Goal: Complete application form

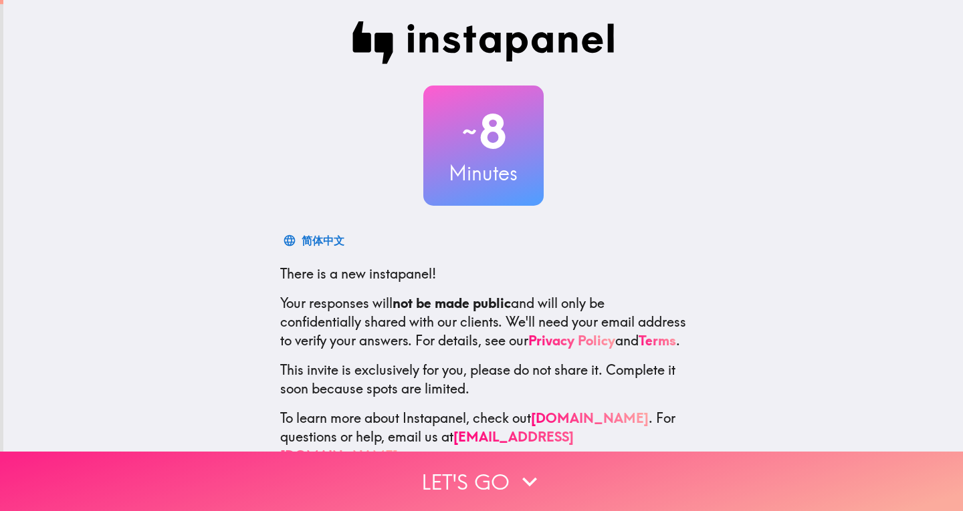
click at [661, 456] on button "Let's go" at bounding box center [481, 481] width 963 height 59
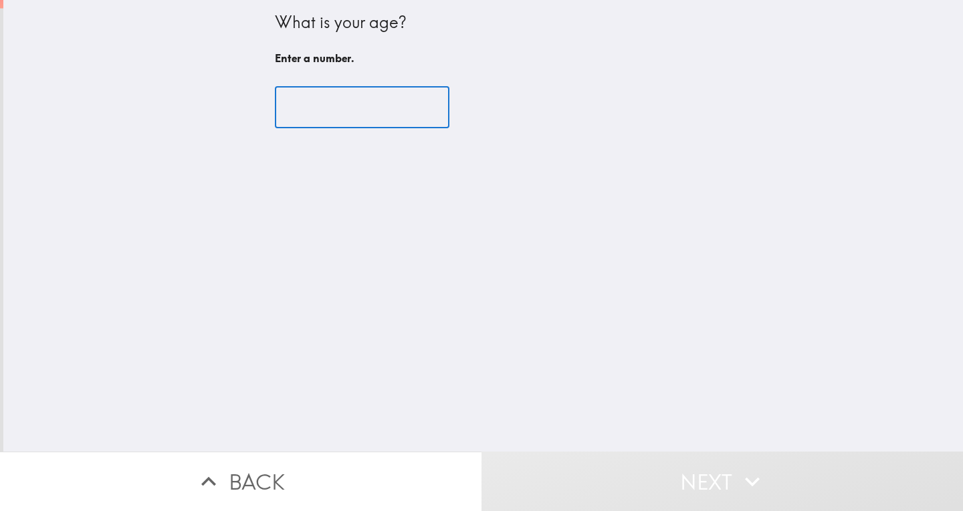
click at [363, 98] on input "number" at bounding box center [362, 107] width 174 height 41
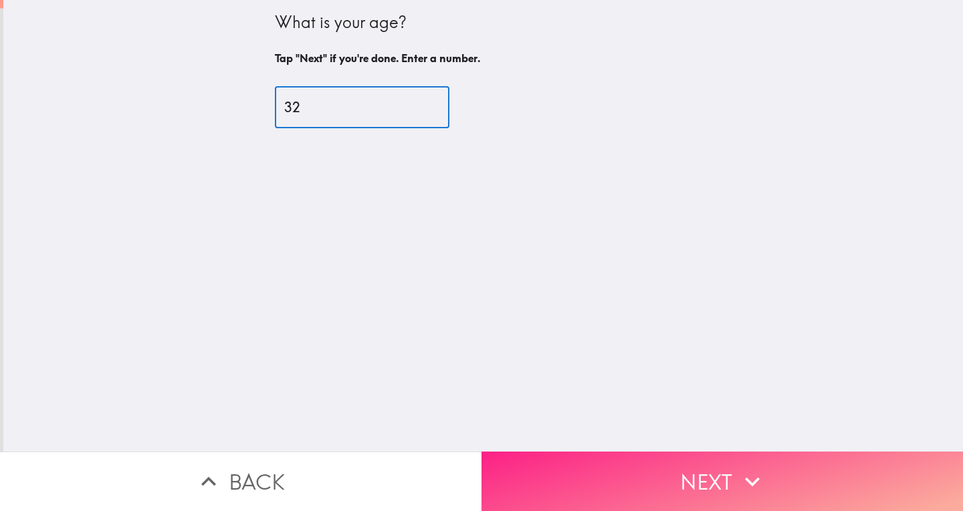
type input "32"
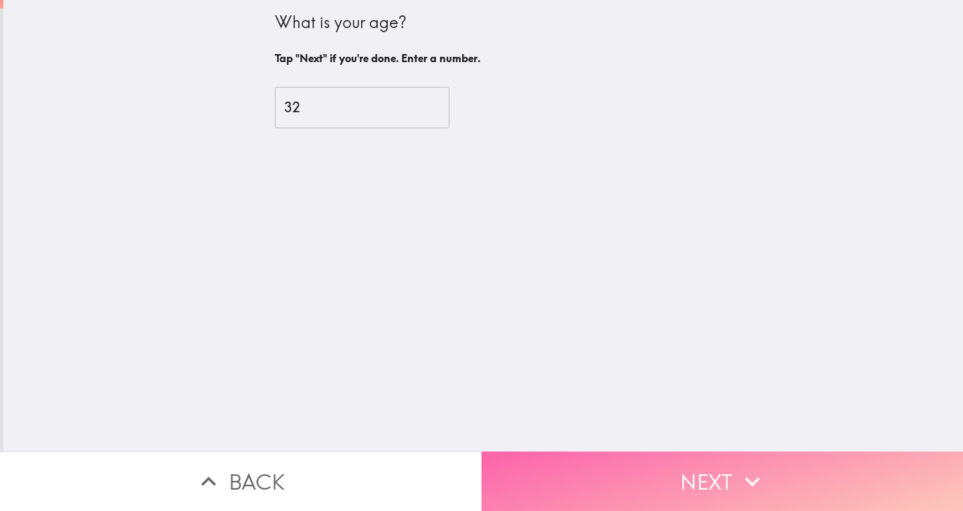
click at [557, 465] on button "Next" at bounding box center [721, 481] width 481 height 59
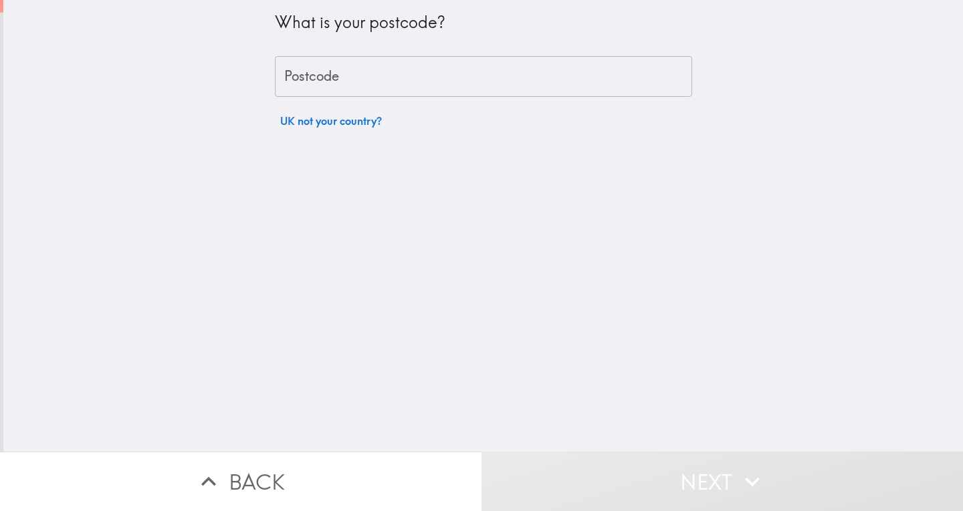
click at [462, 71] on input "Postcode" at bounding box center [483, 76] width 417 height 41
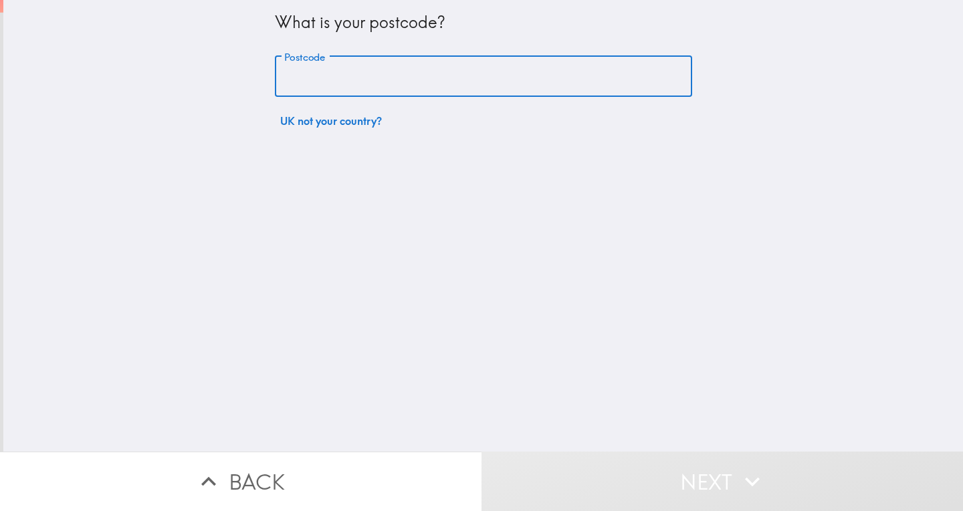
type input "PE27 4LG"
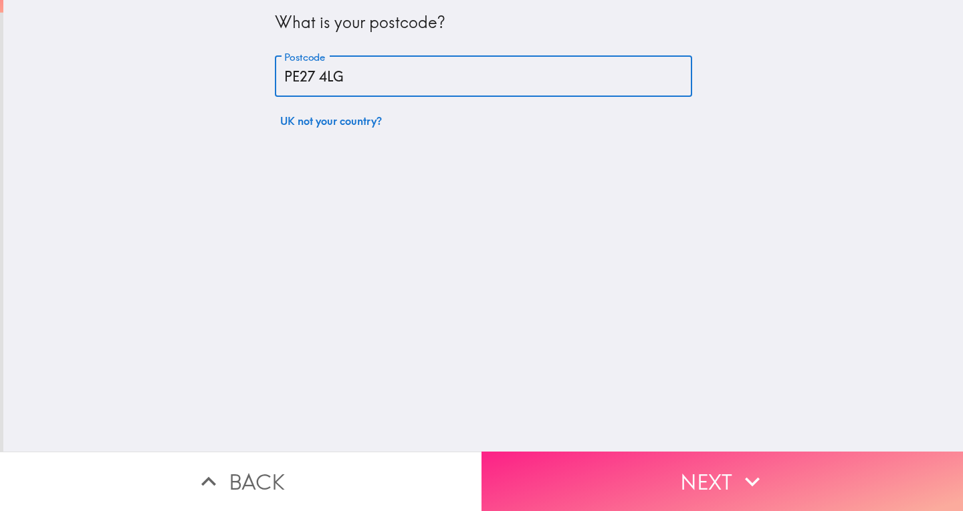
click at [596, 468] on button "Next" at bounding box center [721, 481] width 481 height 59
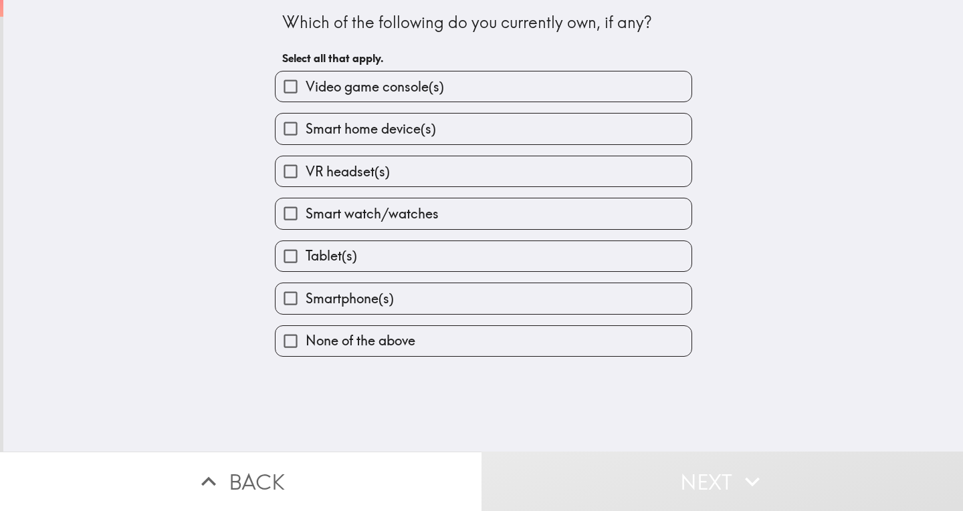
click at [529, 94] on label "Video game console(s)" at bounding box center [483, 87] width 416 height 30
click at [305, 94] on input "Video game console(s)" at bounding box center [290, 87] width 30 height 30
checkbox input "true"
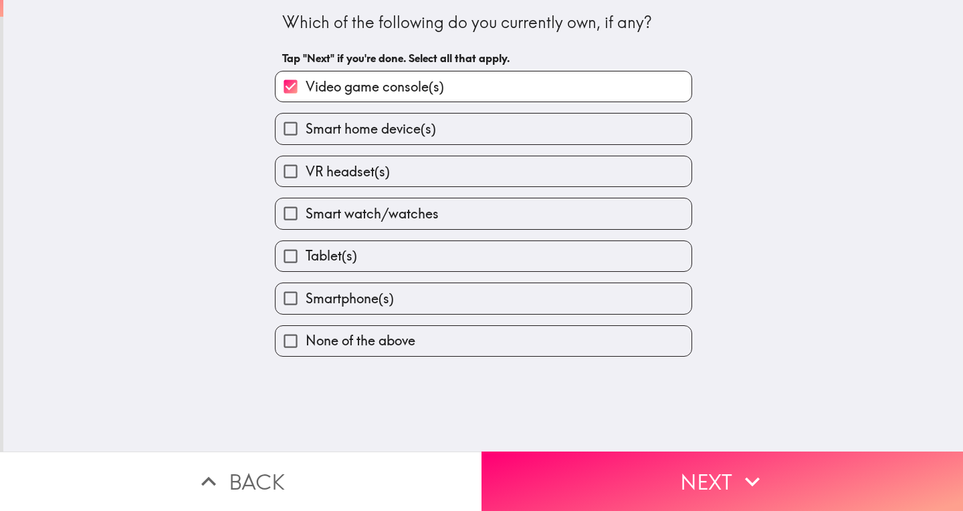
click at [445, 303] on label "Smartphone(s)" at bounding box center [483, 298] width 416 height 30
click at [305, 303] on input "Smartphone(s)" at bounding box center [290, 298] width 30 height 30
checkbox input "true"
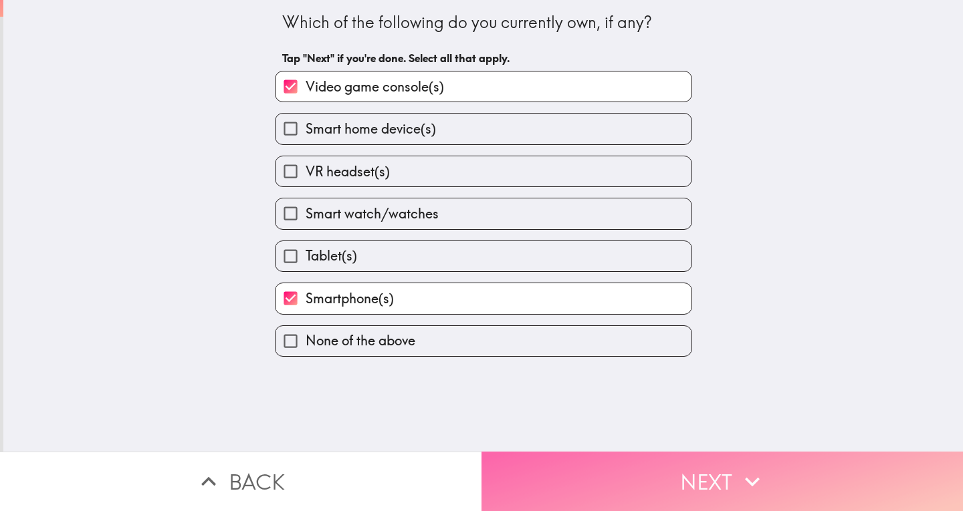
click at [619, 463] on button "Next" at bounding box center [721, 481] width 481 height 59
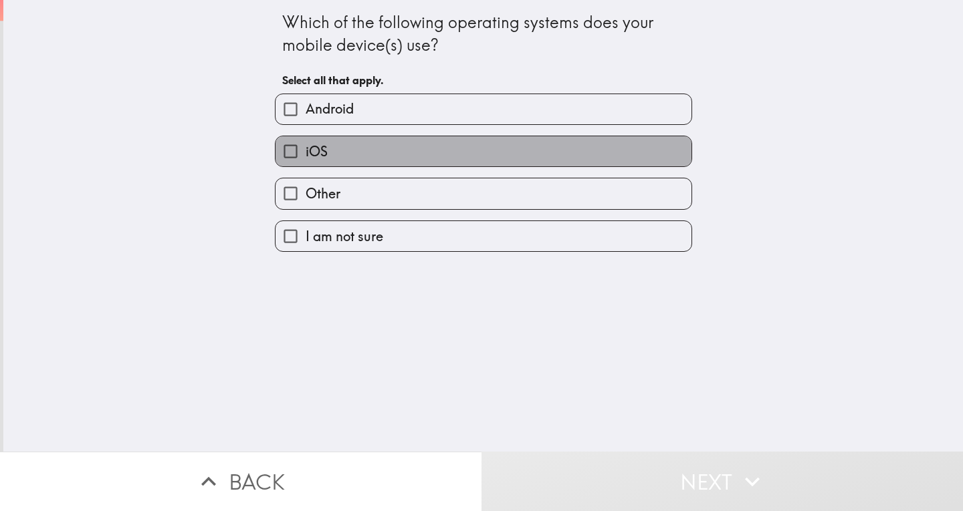
click at [475, 158] on label "iOS" at bounding box center [483, 151] width 416 height 30
click at [305, 158] on input "iOS" at bounding box center [290, 151] width 30 height 30
checkbox input "true"
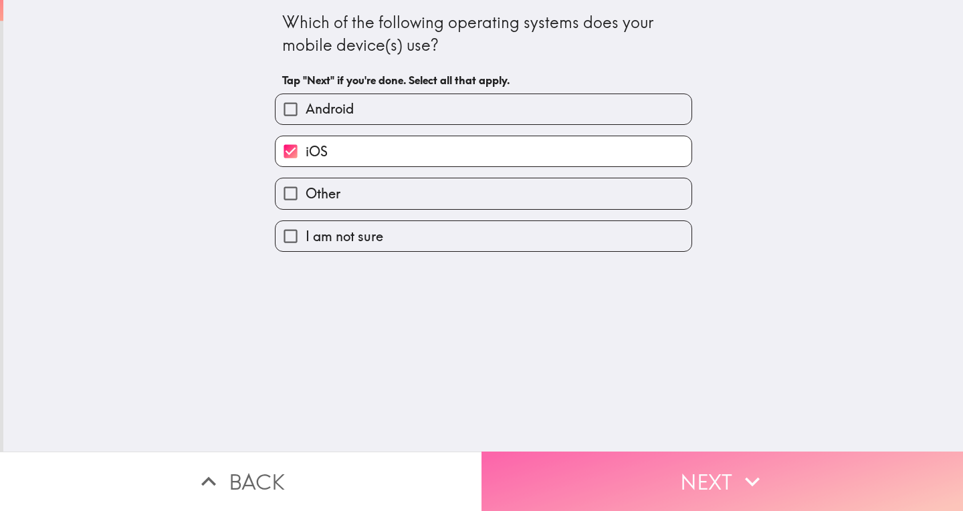
click at [621, 457] on button "Next" at bounding box center [721, 481] width 481 height 59
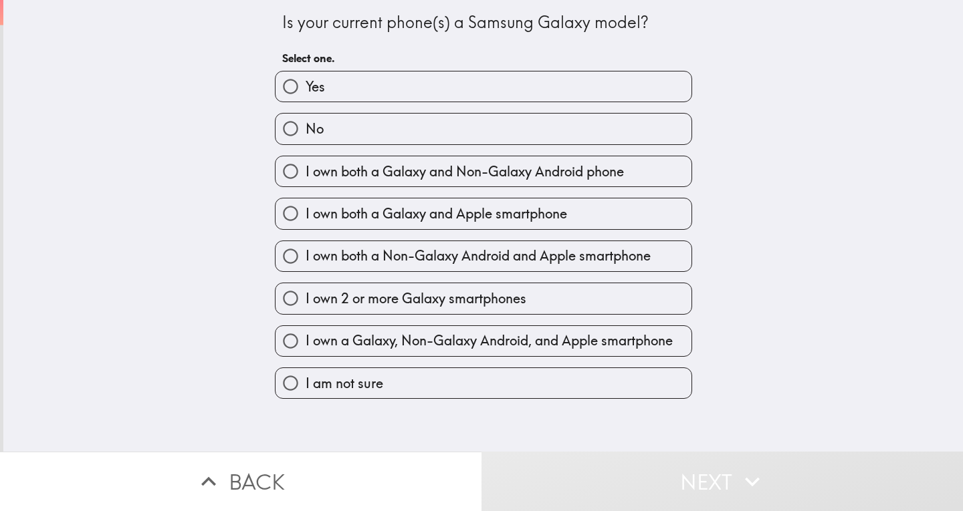
click at [409, 124] on label "No" at bounding box center [483, 129] width 416 height 30
click at [305, 124] on input "No" at bounding box center [290, 129] width 30 height 30
radio input "true"
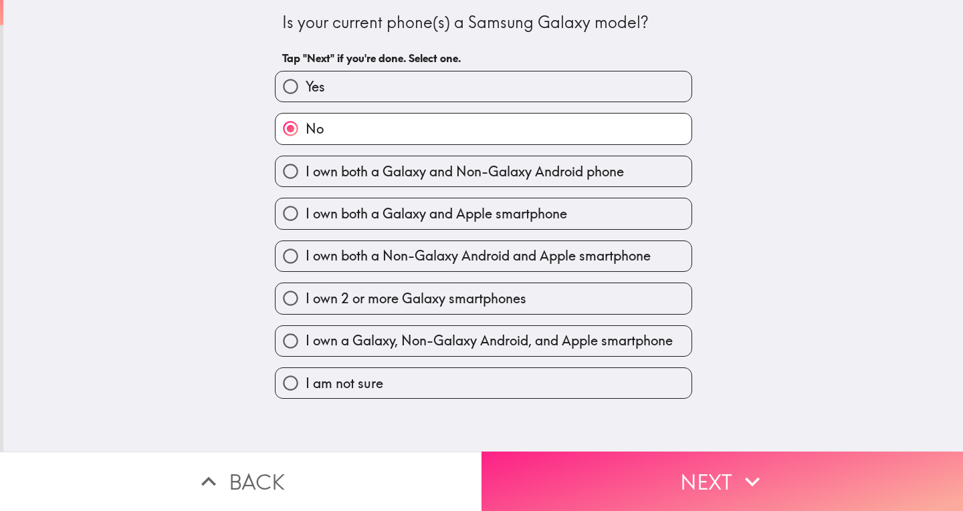
click at [691, 467] on button "Next" at bounding box center [721, 481] width 481 height 59
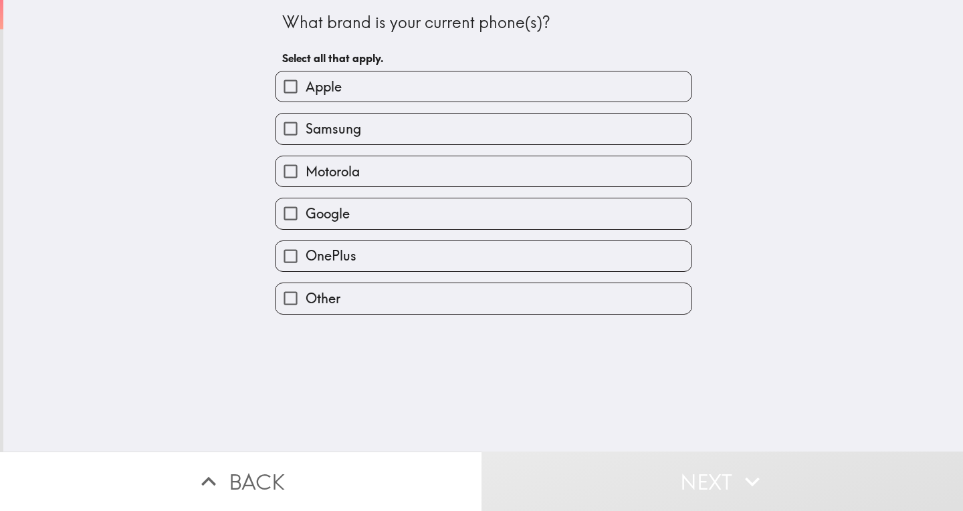
click at [438, 92] on label "Apple" at bounding box center [483, 87] width 416 height 30
click at [305, 92] on input "Apple" at bounding box center [290, 87] width 30 height 30
checkbox input "true"
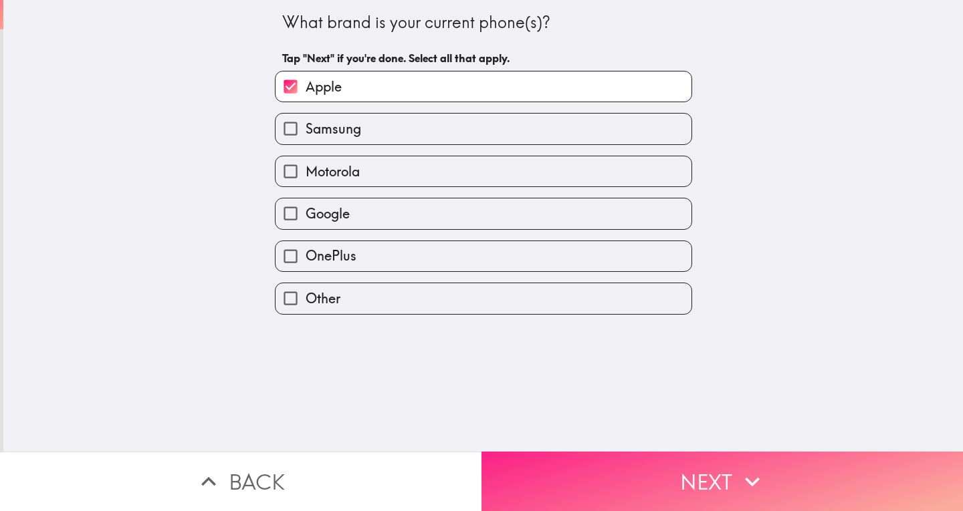
click at [624, 462] on button "Next" at bounding box center [721, 481] width 481 height 59
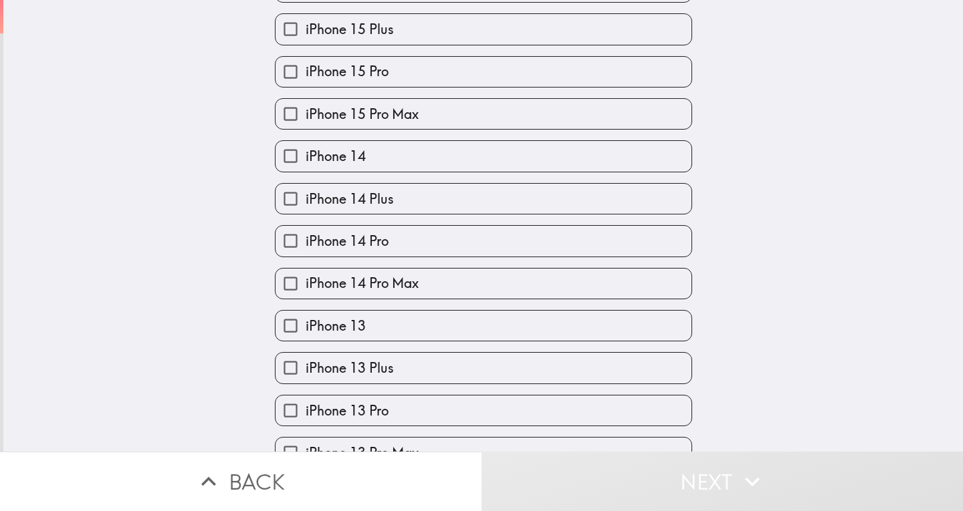
scroll to position [340, 0]
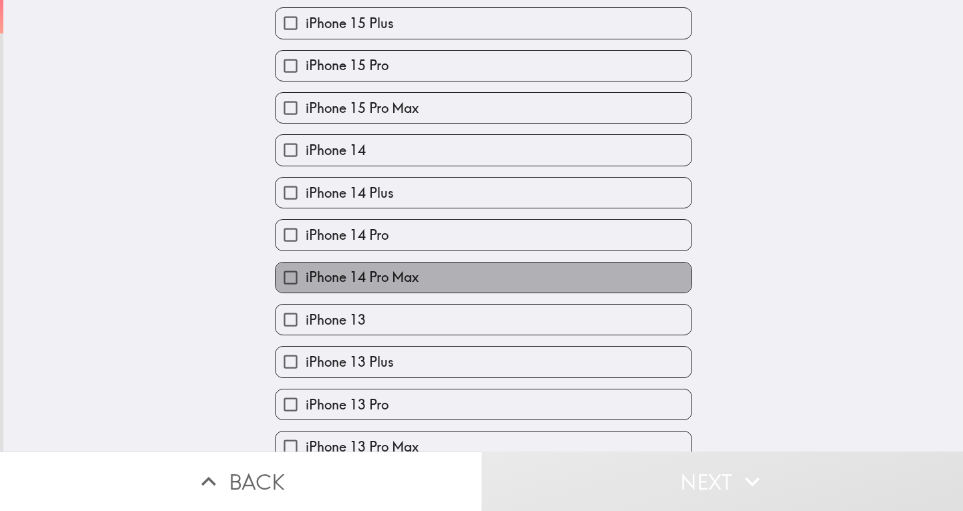
click at [477, 291] on label "iPhone 14 Pro Max" at bounding box center [483, 278] width 416 height 30
click at [305, 291] on input "iPhone 14 Pro Max" at bounding box center [290, 278] width 30 height 30
checkbox input "true"
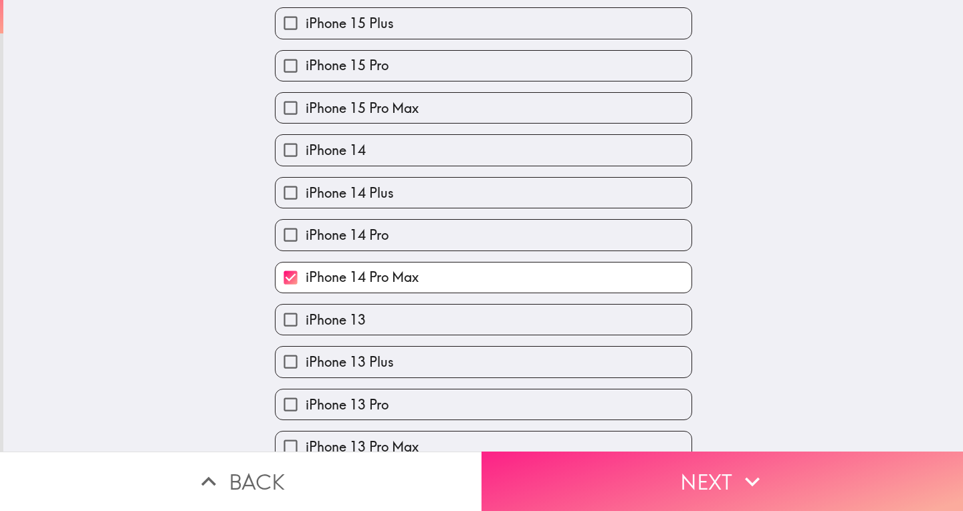
click at [642, 466] on button "Next" at bounding box center [721, 481] width 481 height 59
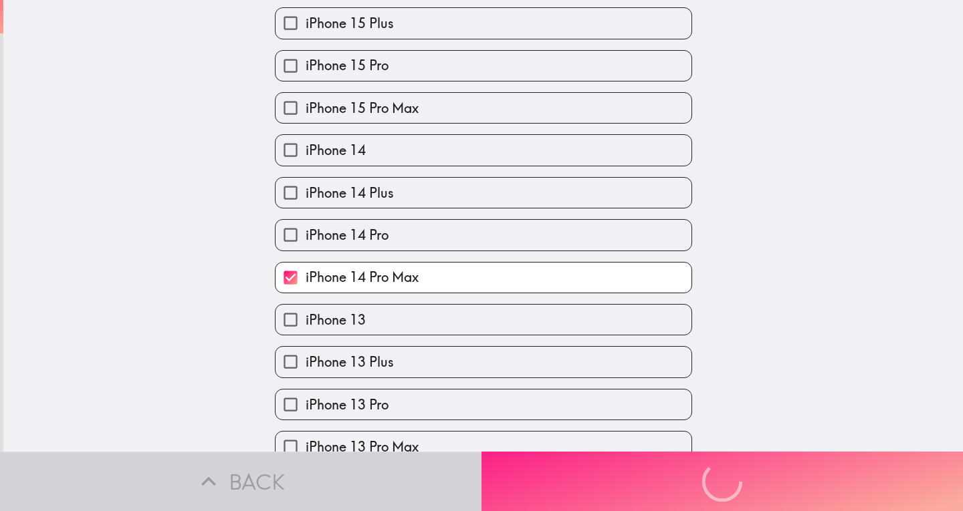
scroll to position [0, 0]
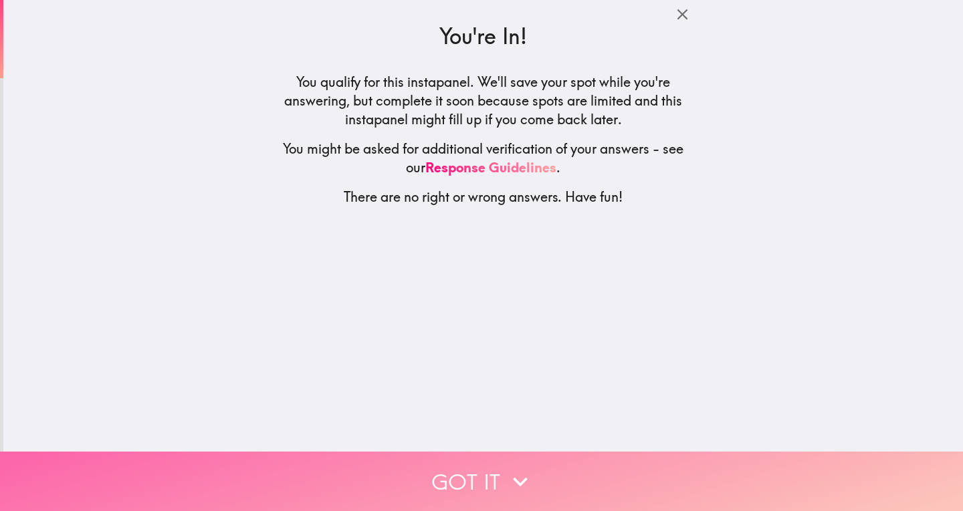
click at [604, 464] on button "Got it" at bounding box center [481, 481] width 963 height 59
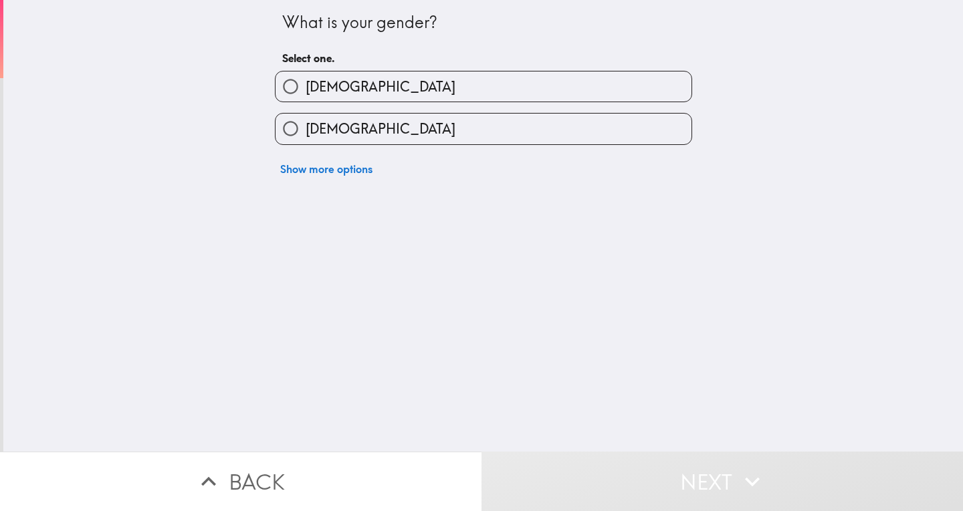
click at [424, 123] on label "[DEMOGRAPHIC_DATA]" at bounding box center [483, 129] width 416 height 30
click at [305, 123] on input "[DEMOGRAPHIC_DATA]" at bounding box center [290, 129] width 30 height 30
radio input "true"
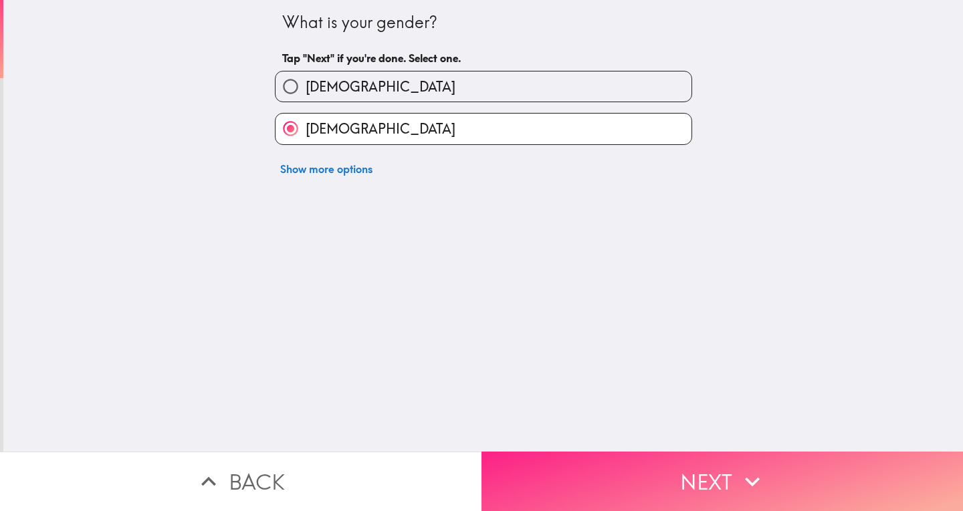
click at [614, 473] on button "Next" at bounding box center [721, 481] width 481 height 59
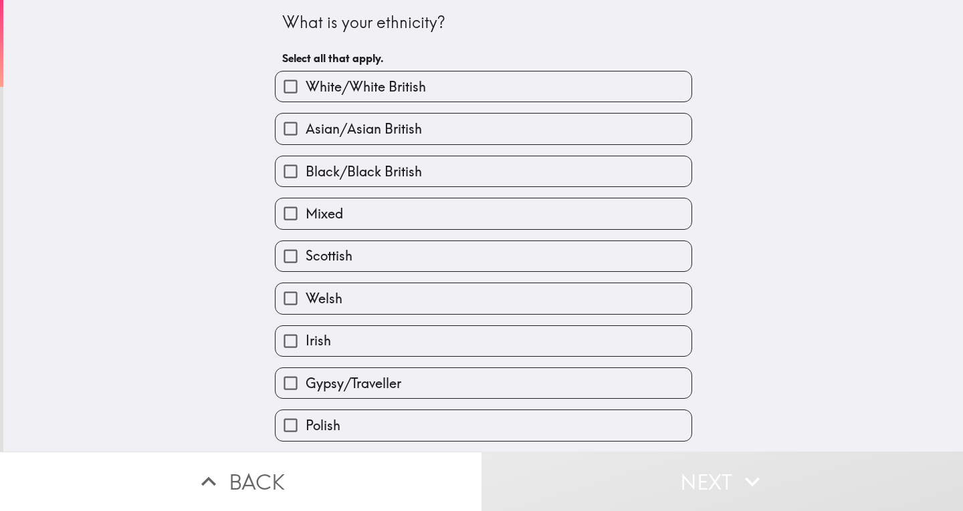
click at [459, 134] on label "Asian/Asian British" at bounding box center [483, 129] width 416 height 30
click at [305, 134] on input "Asian/Asian British" at bounding box center [290, 129] width 30 height 30
checkbox input "true"
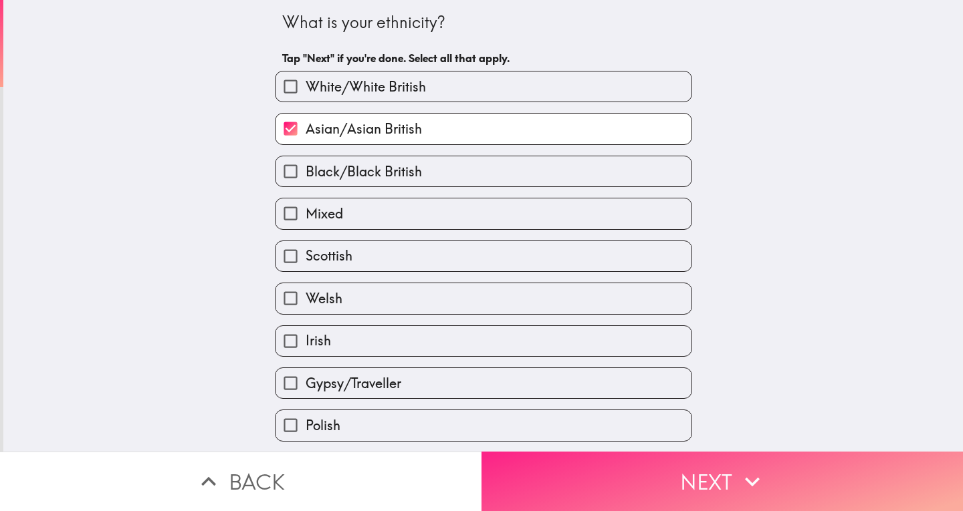
click at [655, 481] on button "Next" at bounding box center [721, 481] width 481 height 59
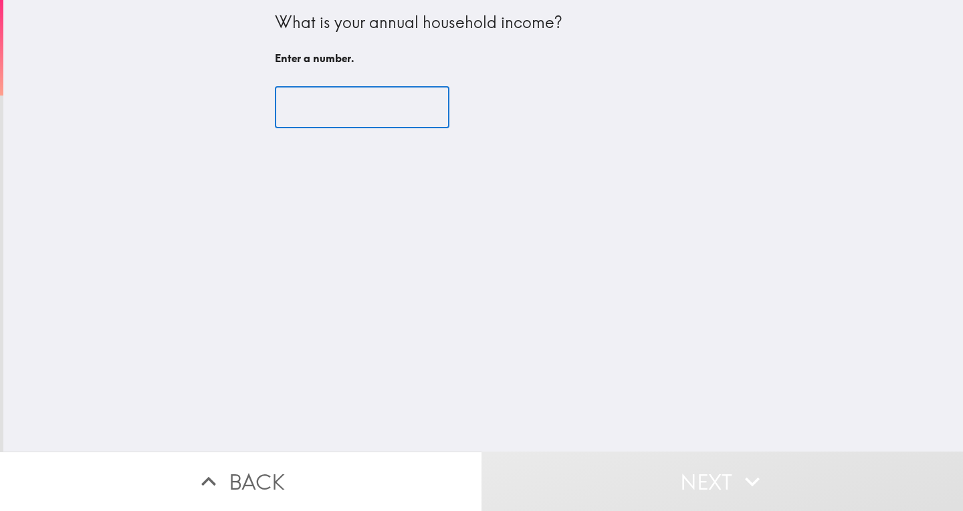
click at [350, 98] on input "number" at bounding box center [362, 107] width 174 height 41
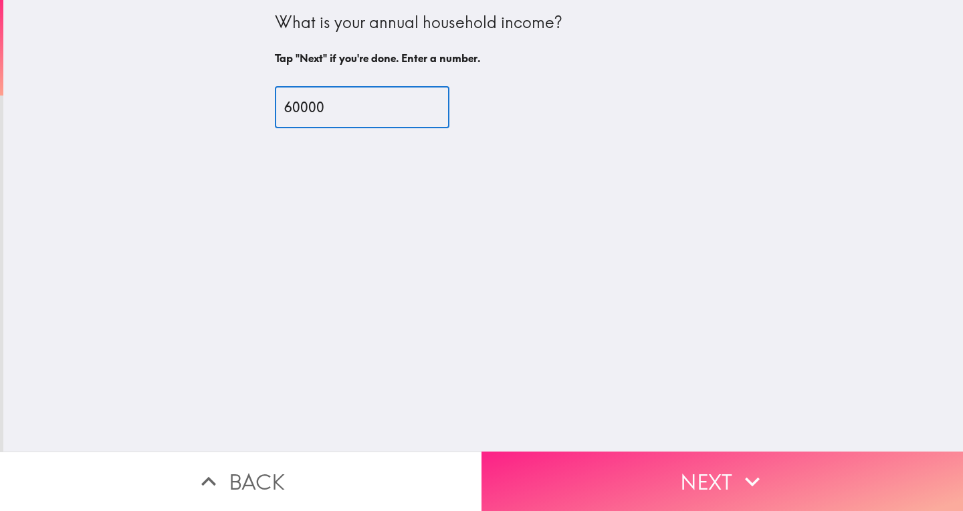
type input "60000"
click at [576, 452] on button "Next" at bounding box center [721, 481] width 481 height 59
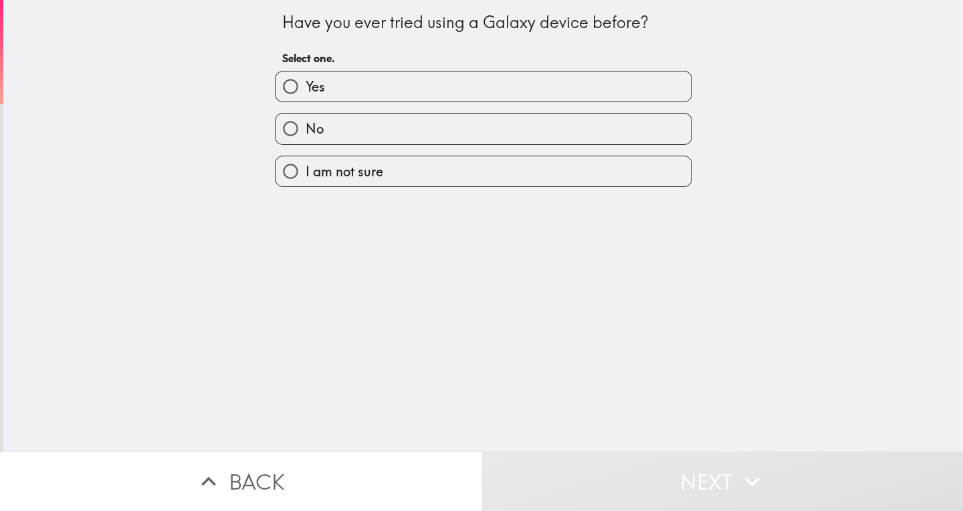
click at [432, 130] on label "No" at bounding box center [483, 129] width 416 height 30
click at [305, 130] on input "No" at bounding box center [290, 129] width 30 height 30
radio input "true"
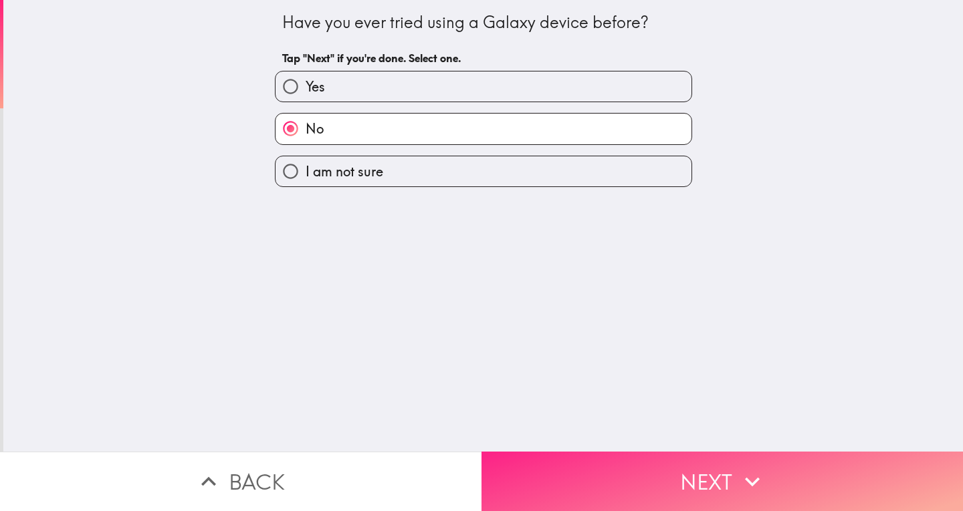
click at [635, 489] on button "Next" at bounding box center [721, 481] width 481 height 59
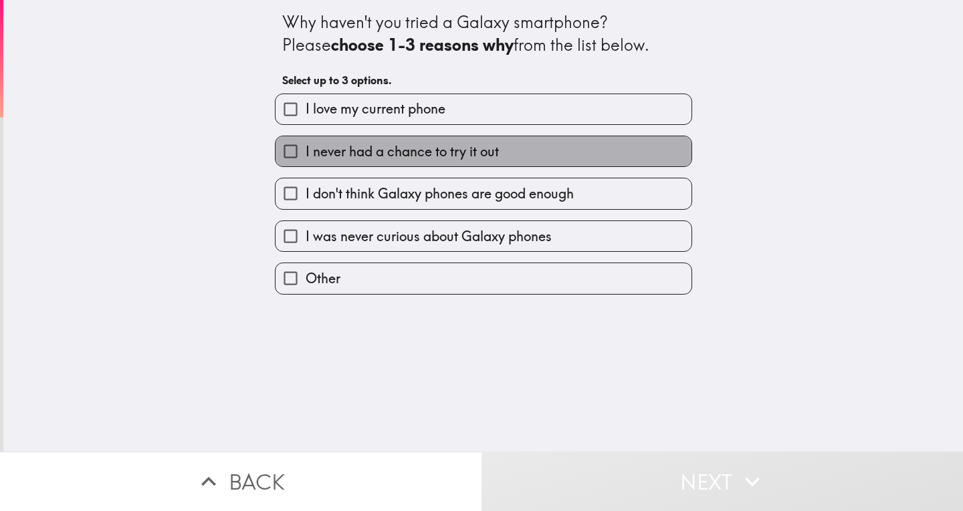
click at [479, 158] on span "I never had a chance to try it out" at bounding box center [401, 151] width 193 height 19
click at [305, 158] on input "I never had a chance to try it out" at bounding box center [290, 151] width 30 height 30
checkbox input "true"
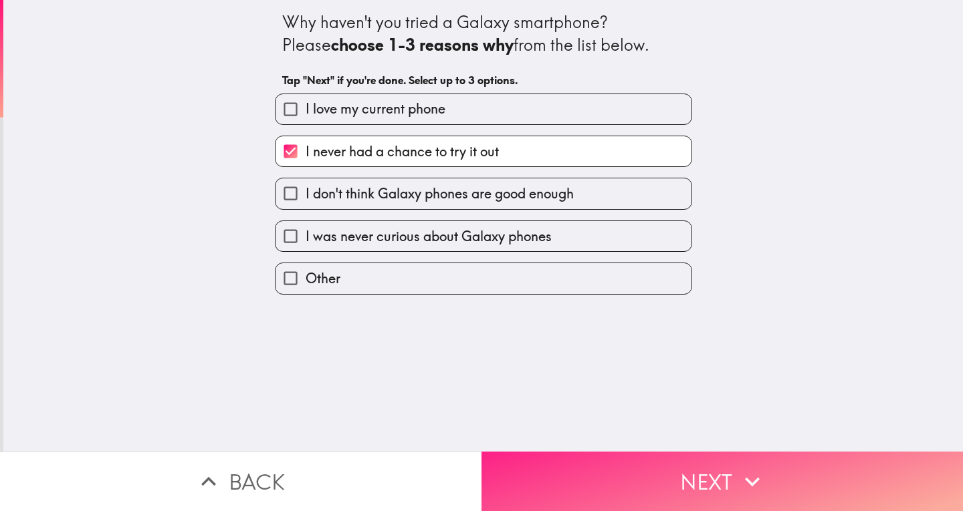
click at [576, 465] on button "Next" at bounding box center [721, 481] width 481 height 59
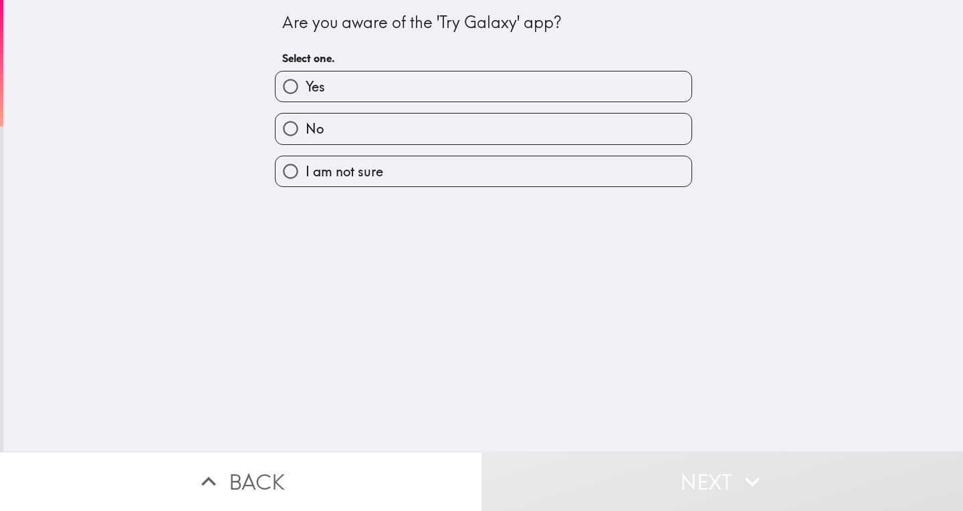
click at [485, 140] on label "No" at bounding box center [483, 129] width 416 height 30
click at [305, 140] on input "No" at bounding box center [290, 129] width 30 height 30
radio input "true"
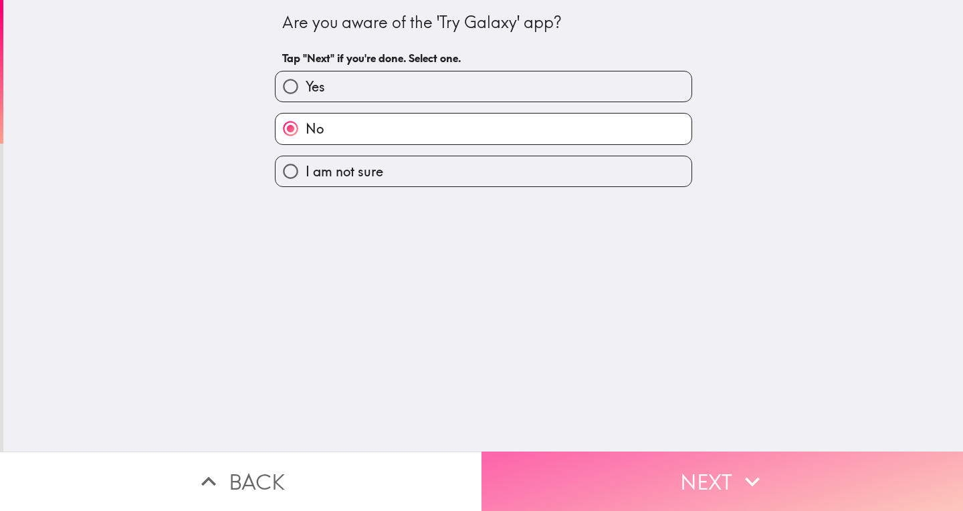
click at [649, 457] on button "Next" at bounding box center [721, 481] width 481 height 59
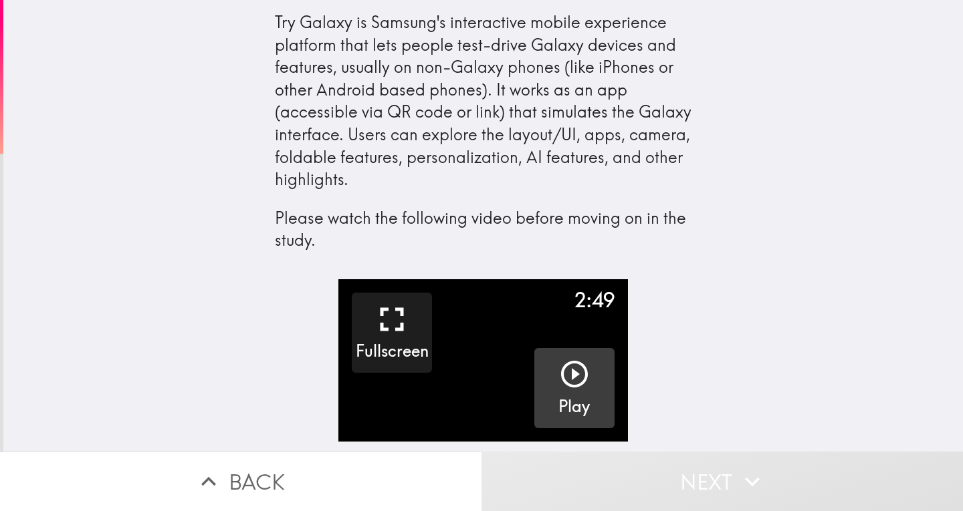
click at [560, 374] on icon "button" at bounding box center [574, 374] width 32 height 32
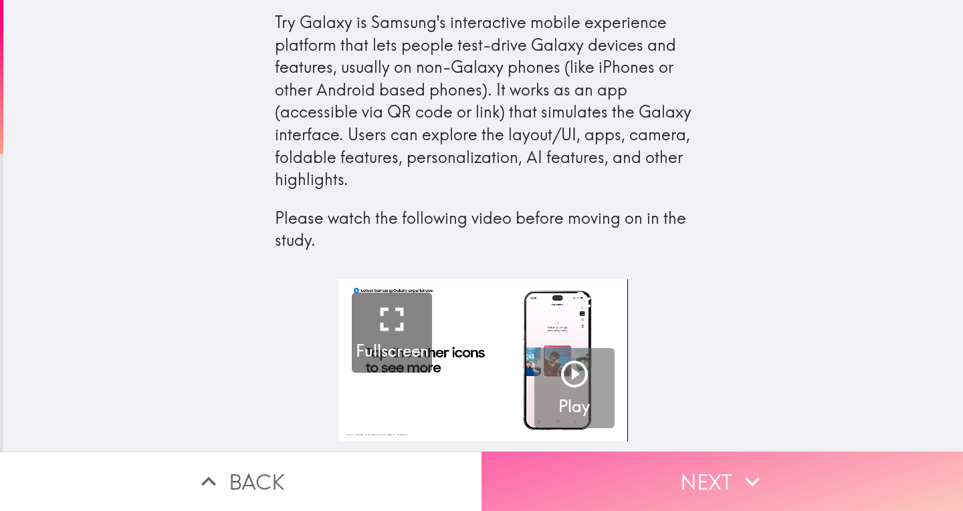
click at [849, 475] on button "Next" at bounding box center [721, 481] width 481 height 59
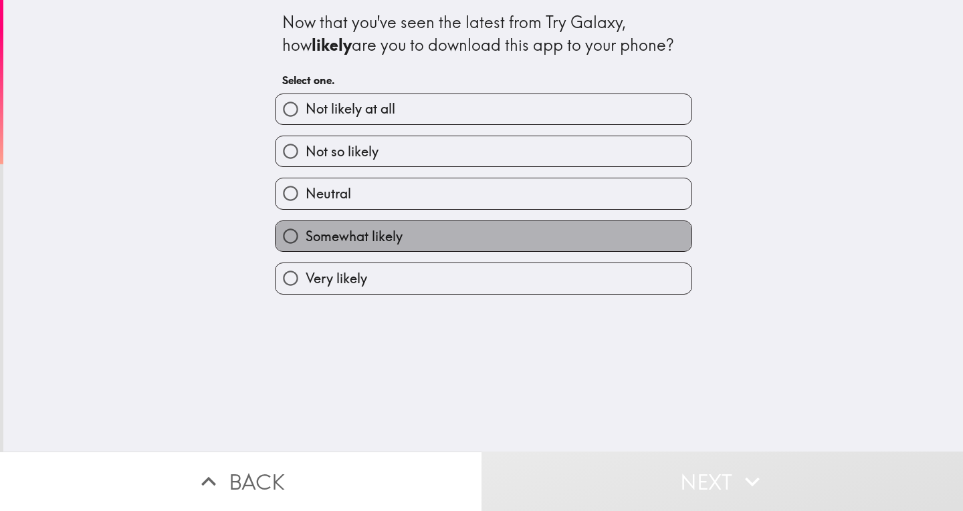
click at [428, 235] on label "Somewhat likely" at bounding box center [483, 236] width 416 height 30
click at [305, 235] on input "Somewhat likely" at bounding box center [290, 236] width 30 height 30
radio input "true"
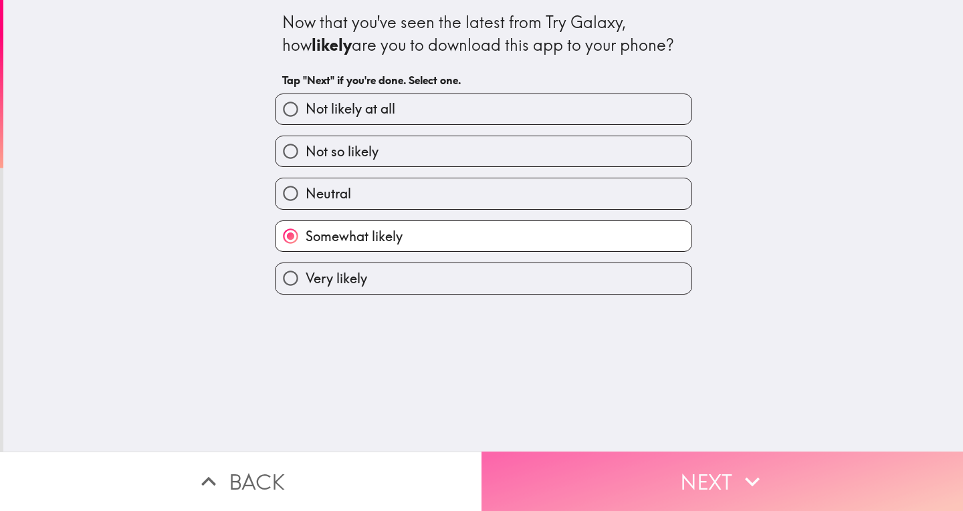
click at [619, 458] on button "Next" at bounding box center [721, 481] width 481 height 59
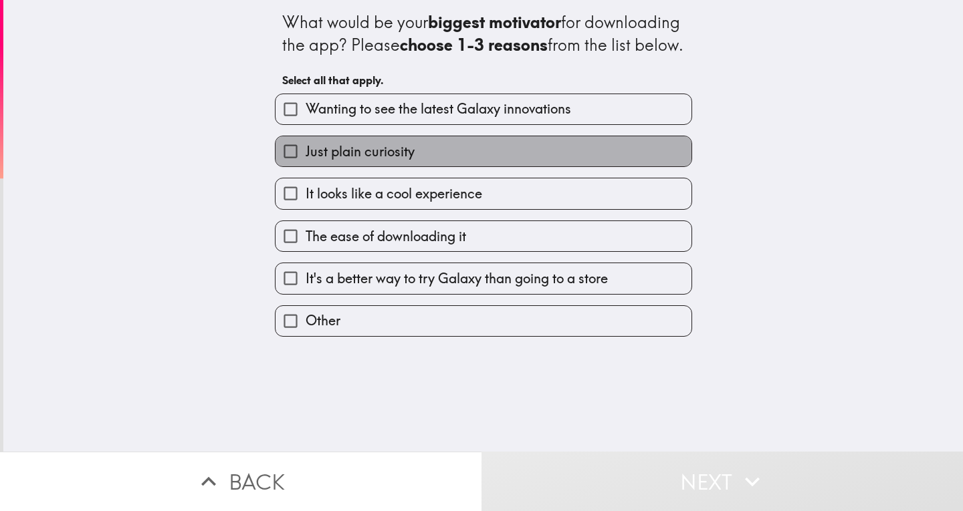
click at [502, 166] on label "Just plain curiosity" at bounding box center [483, 151] width 416 height 30
click at [305, 166] on input "Just plain curiosity" at bounding box center [290, 151] width 30 height 30
checkbox input "true"
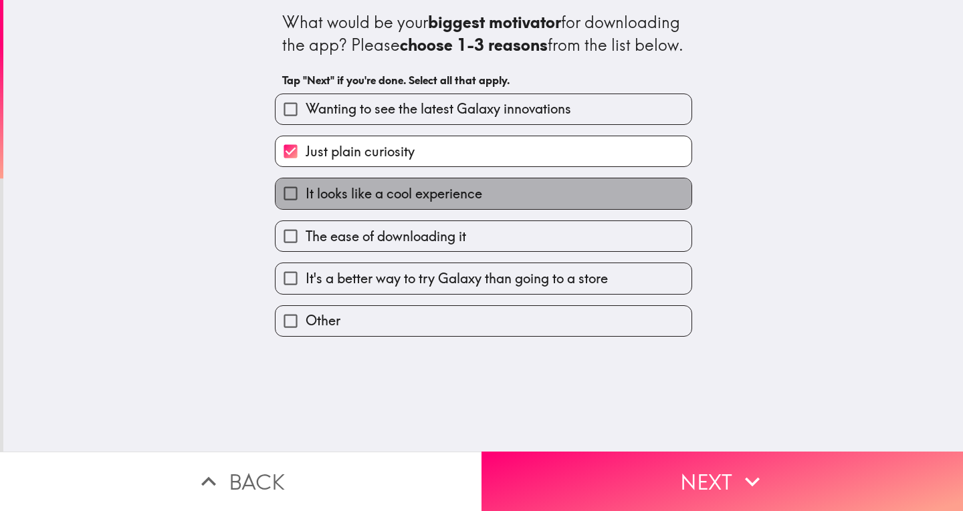
click at [461, 203] on span "It looks like a cool experience" at bounding box center [393, 193] width 176 height 19
click at [305, 209] on input "It looks like a cool experience" at bounding box center [290, 193] width 30 height 30
checkbox input "true"
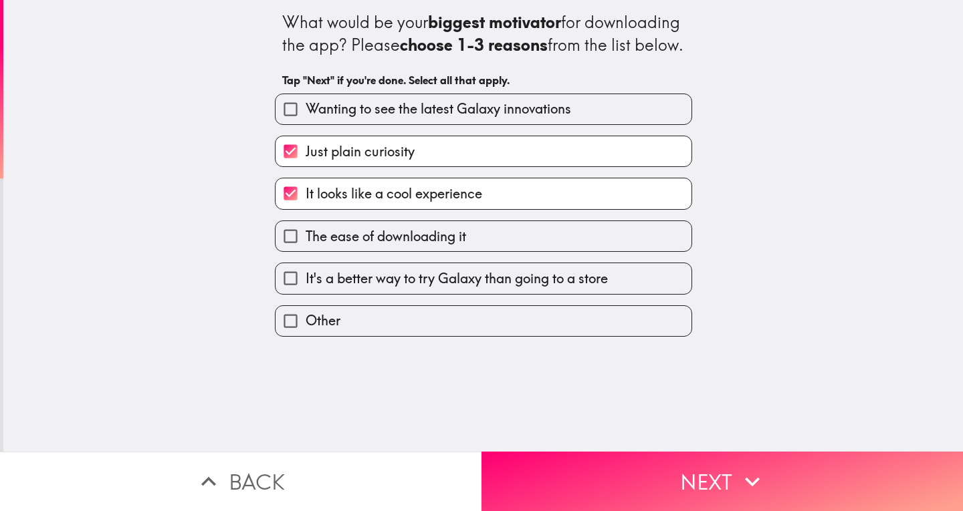
click at [541, 118] on span "Wanting to see the latest Galaxy innovations" at bounding box center [437, 109] width 265 height 19
click at [305, 124] on input "Wanting to see the latest Galaxy innovations" at bounding box center [290, 109] width 30 height 30
checkbox input "true"
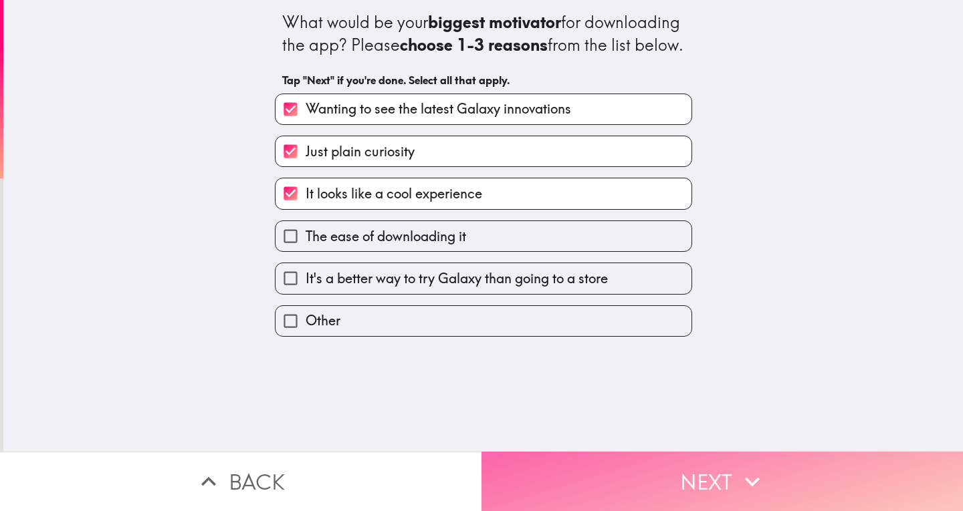
click at [596, 479] on button "Next" at bounding box center [721, 481] width 481 height 59
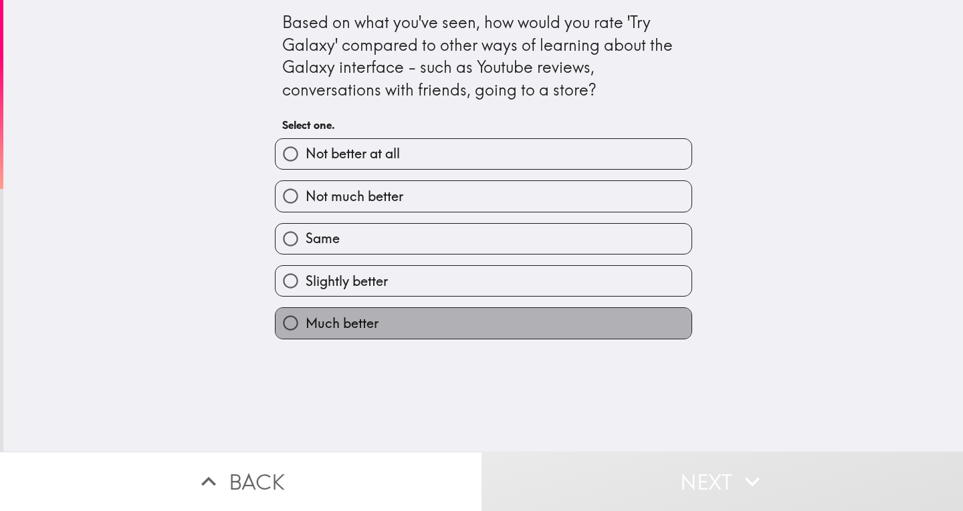
click at [402, 323] on label "Much better" at bounding box center [483, 323] width 416 height 30
click at [305, 323] on input "Much better" at bounding box center [290, 323] width 30 height 30
radio input "true"
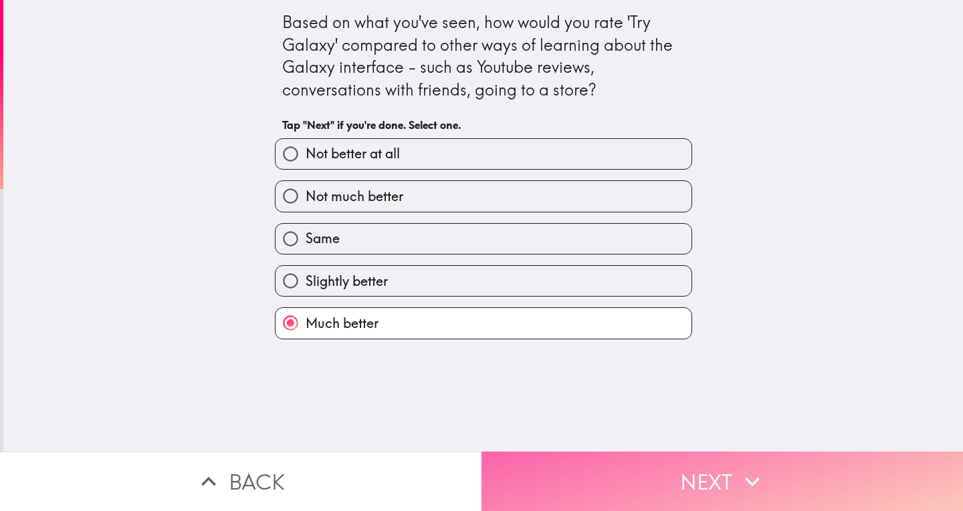
click at [638, 466] on button "Next" at bounding box center [721, 481] width 481 height 59
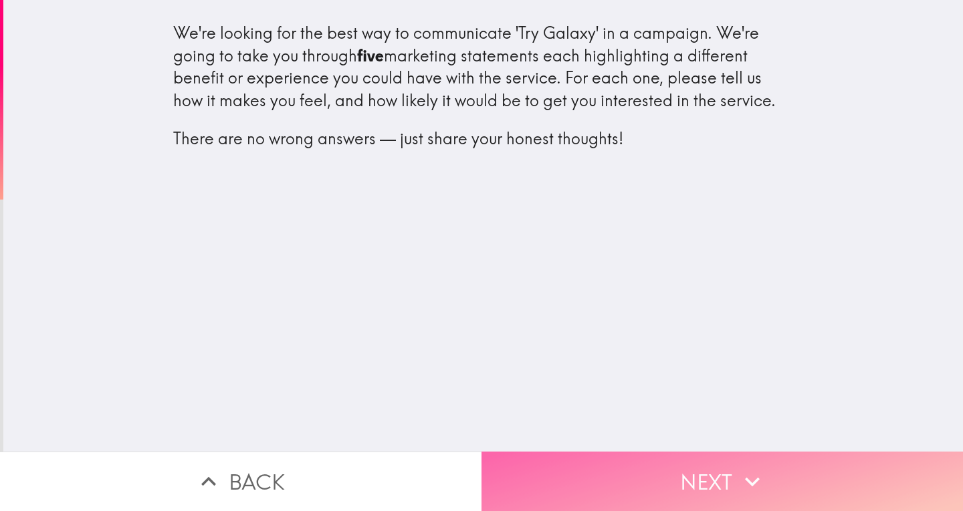
click at [566, 461] on button "Next" at bounding box center [721, 481] width 481 height 59
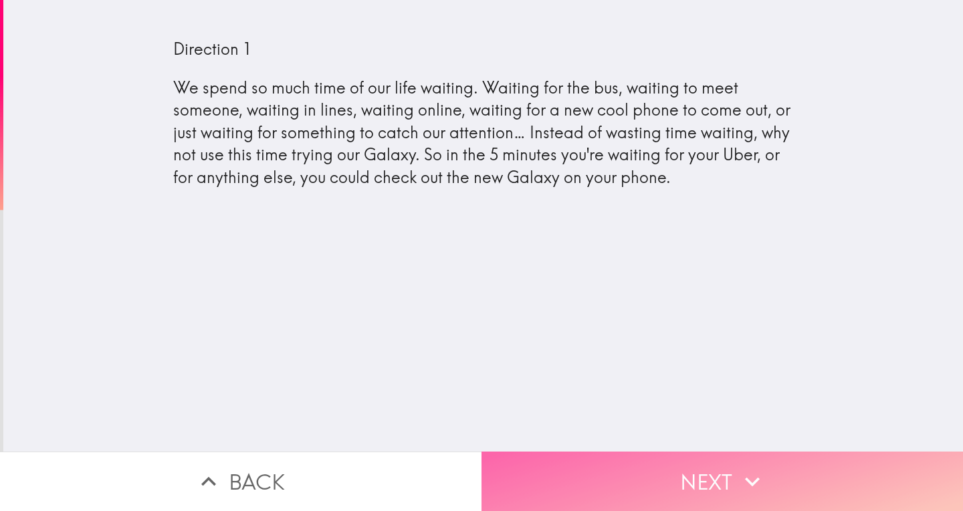
click at [566, 461] on button "Next" at bounding box center [721, 481] width 481 height 59
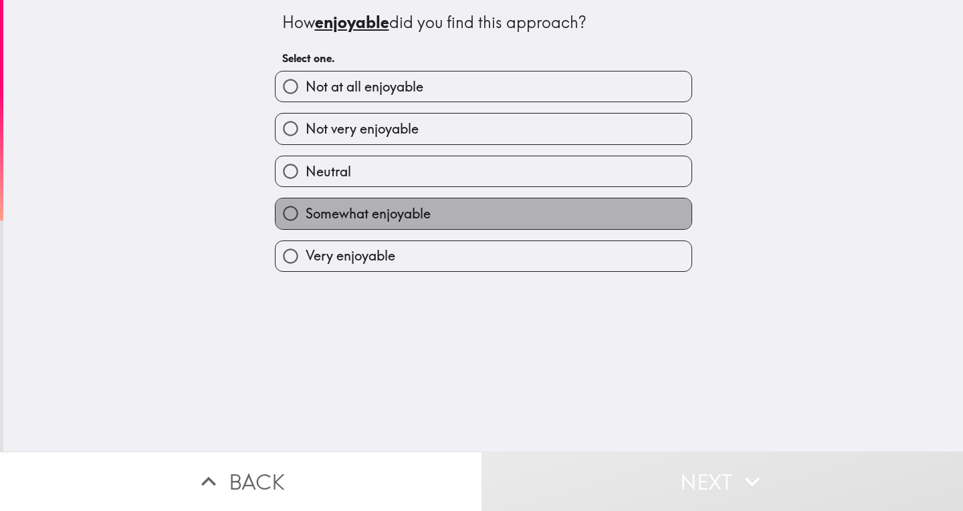
click at [491, 213] on label "Somewhat enjoyable" at bounding box center [483, 214] width 416 height 30
click at [305, 213] on input "Somewhat enjoyable" at bounding box center [290, 214] width 30 height 30
radio input "true"
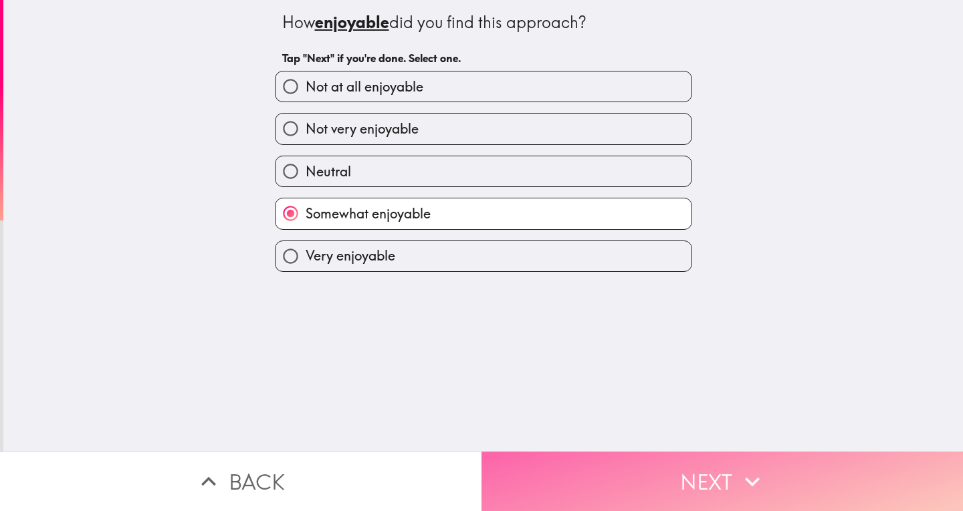
click at [556, 453] on button "Next" at bounding box center [721, 481] width 481 height 59
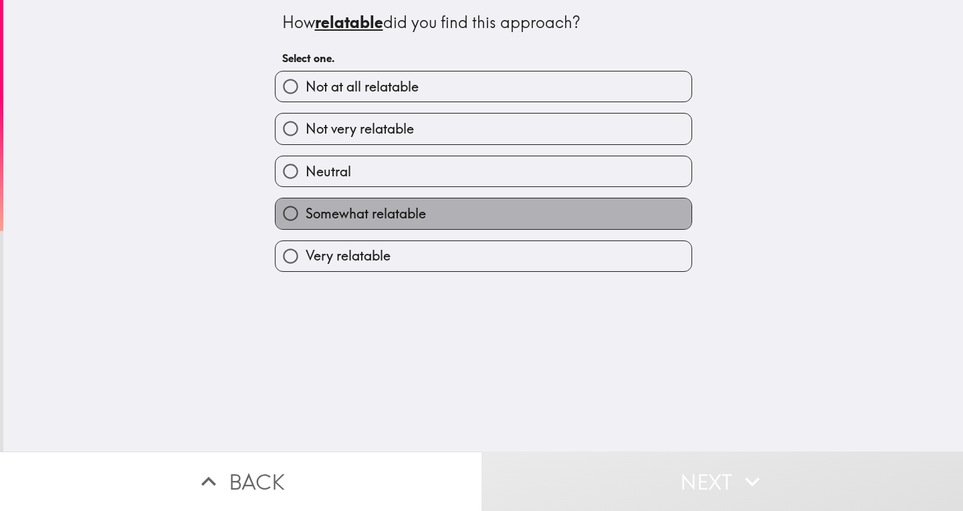
click at [447, 228] on label "Somewhat relatable" at bounding box center [483, 214] width 416 height 30
click at [305, 228] on input "Somewhat relatable" at bounding box center [290, 214] width 30 height 30
radio input "true"
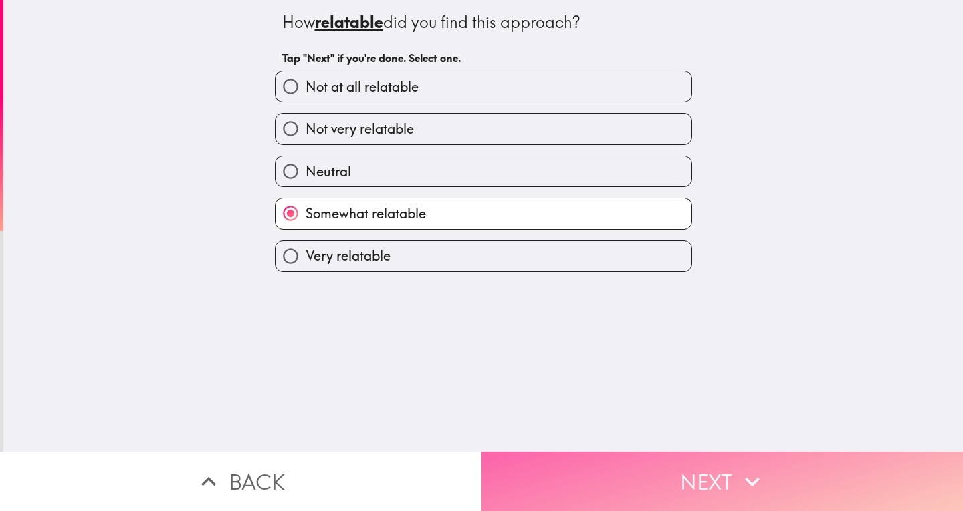
click at [573, 457] on button "Next" at bounding box center [721, 481] width 481 height 59
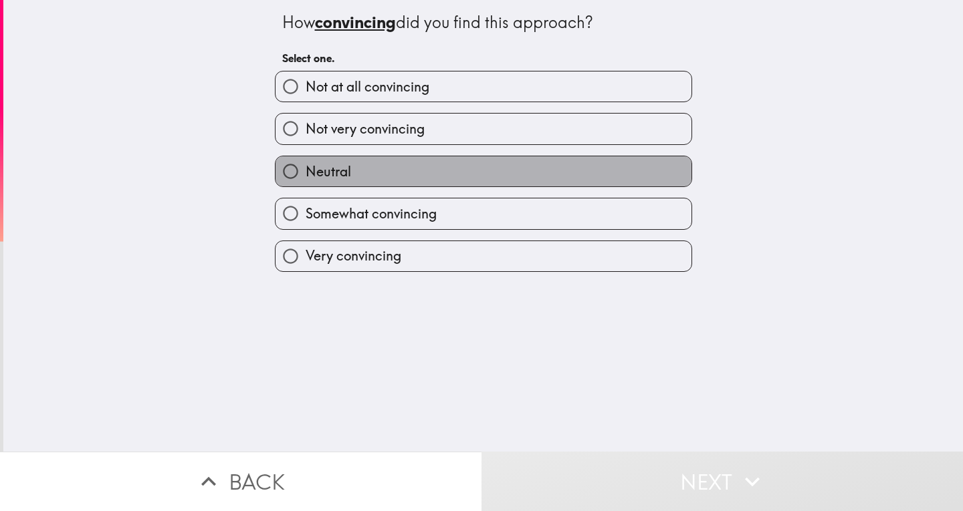
click at [469, 175] on label "Neutral" at bounding box center [483, 171] width 416 height 30
click at [305, 175] on input "Neutral" at bounding box center [290, 171] width 30 height 30
radio input "true"
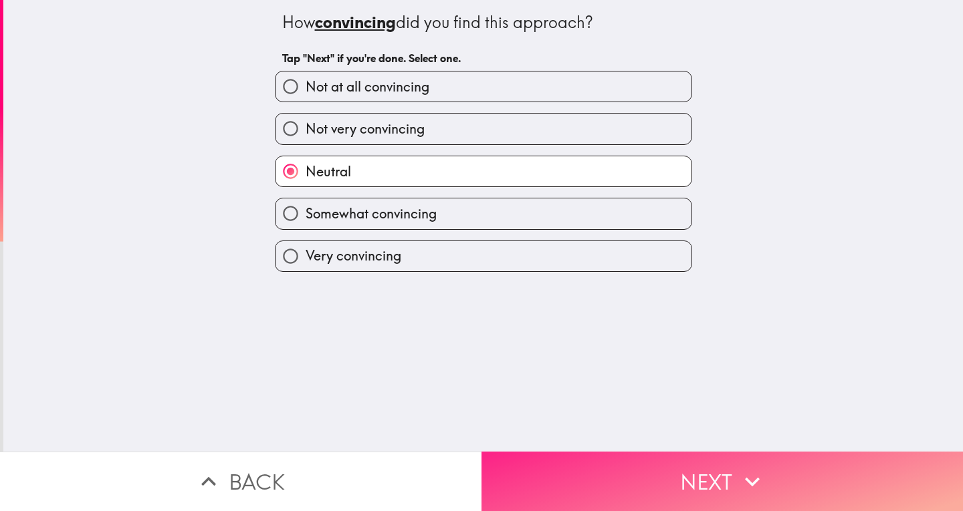
click at [578, 464] on button "Next" at bounding box center [721, 481] width 481 height 59
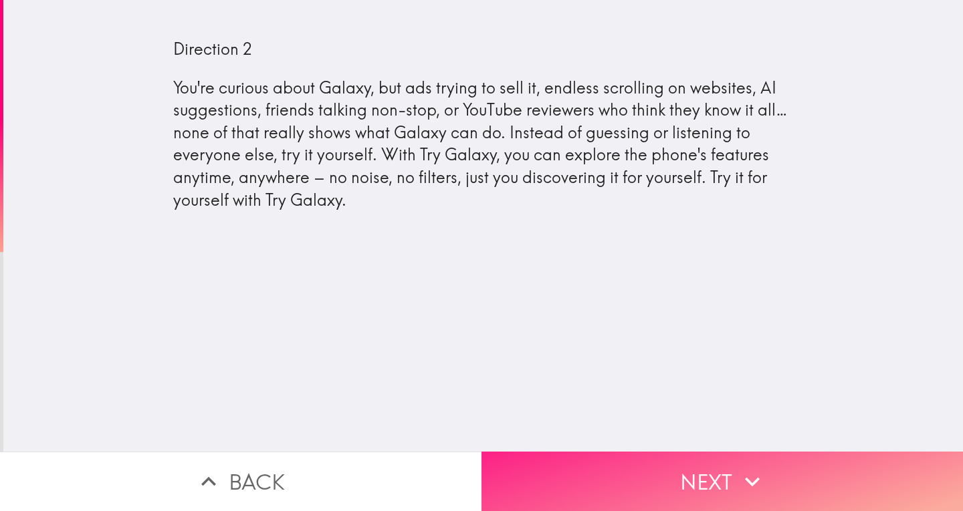
click at [568, 452] on button "Next" at bounding box center [721, 481] width 481 height 59
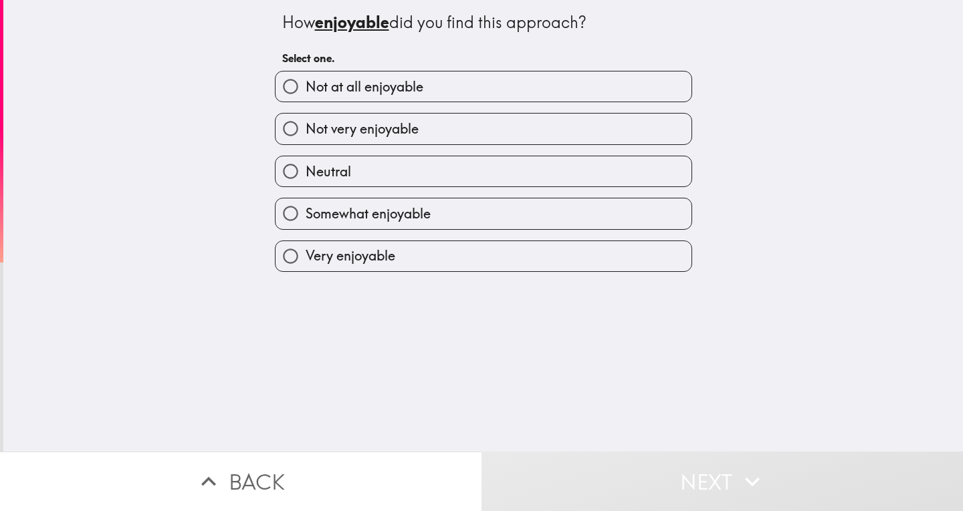
click at [416, 219] on span "Somewhat enjoyable" at bounding box center [367, 214] width 125 height 19
click at [305, 219] on input "Somewhat enjoyable" at bounding box center [290, 214] width 30 height 30
radio input "true"
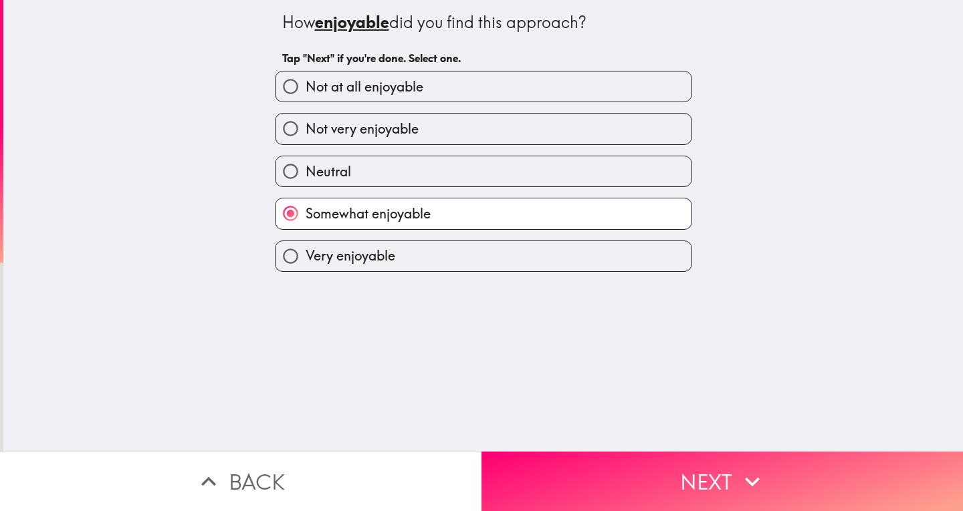
click at [392, 163] on label "Neutral" at bounding box center [483, 171] width 416 height 30
click at [305, 163] on input "Neutral" at bounding box center [290, 171] width 30 height 30
radio input "true"
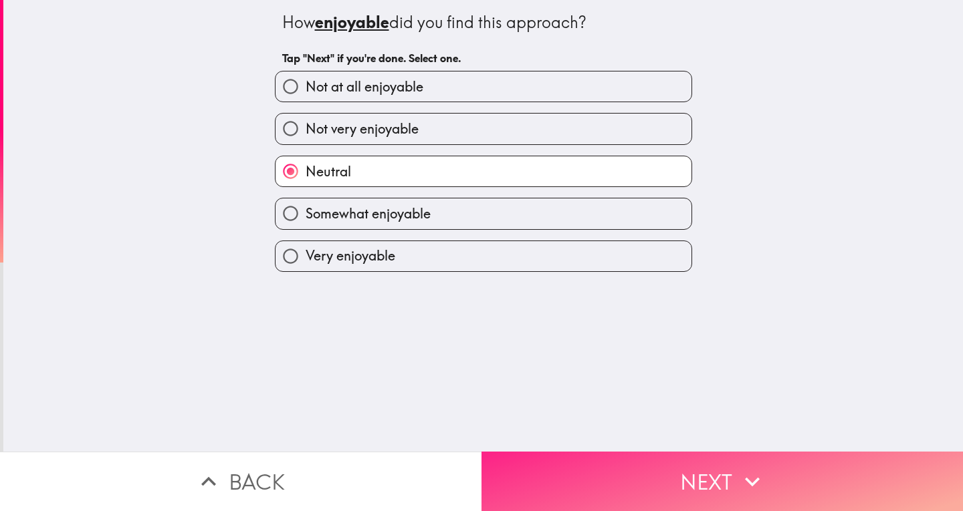
click at [572, 485] on button "Next" at bounding box center [721, 481] width 481 height 59
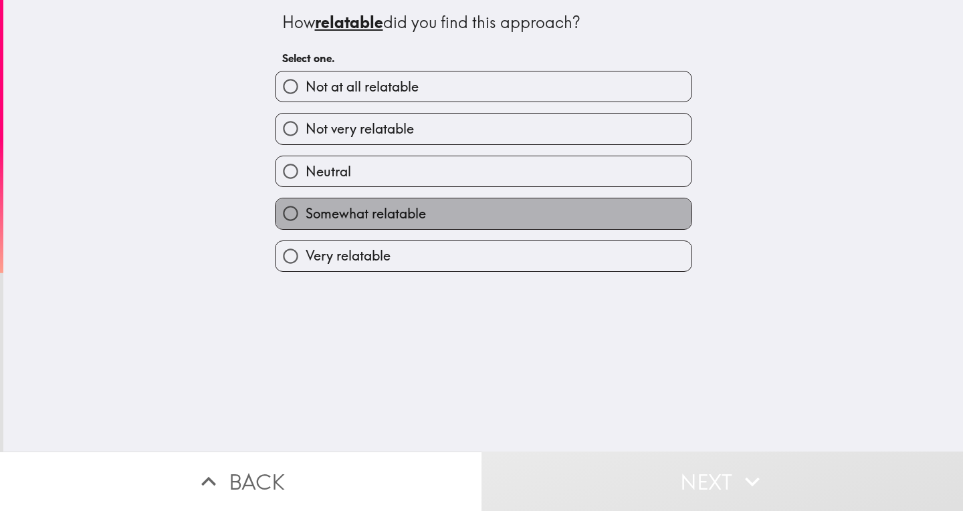
click at [458, 217] on label "Somewhat relatable" at bounding box center [483, 214] width 416 height 30
click at [305, 217] on input "Somewhat relatable" at bounding box center [290, 214] width 30 height 30
radio input "true"
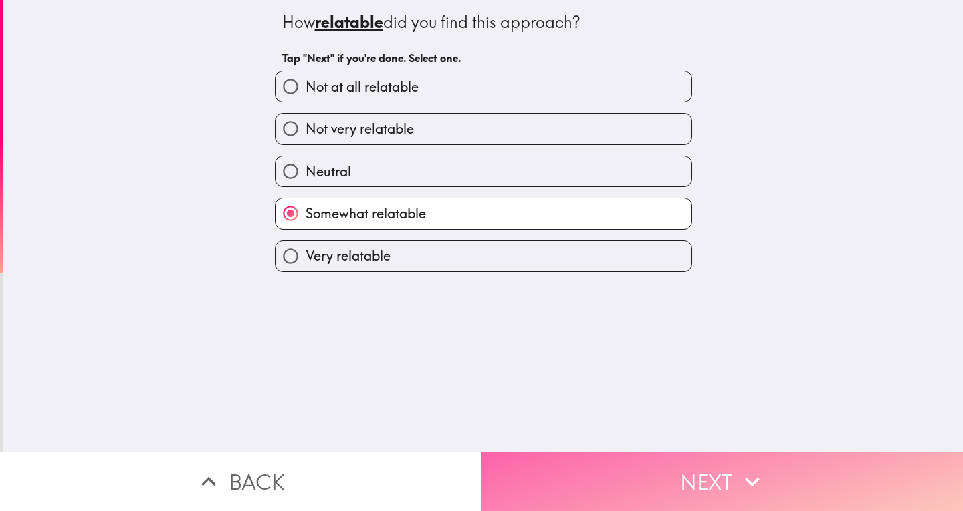
click at [580, 483] on button "Next" at bounding box center [721, 481] width 481 height 59
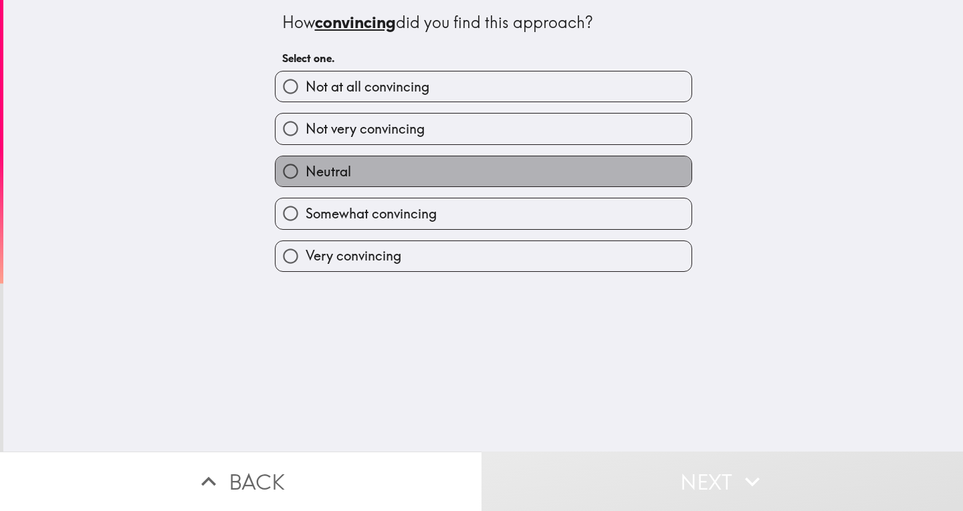
click at [431, 166] on label "Neutral" at bounding box center [483, 171] width 416 height 30
click at [305, 166] on input "Neutral" at bounding box center [290, 171] width 30 height 30
radio input "true"
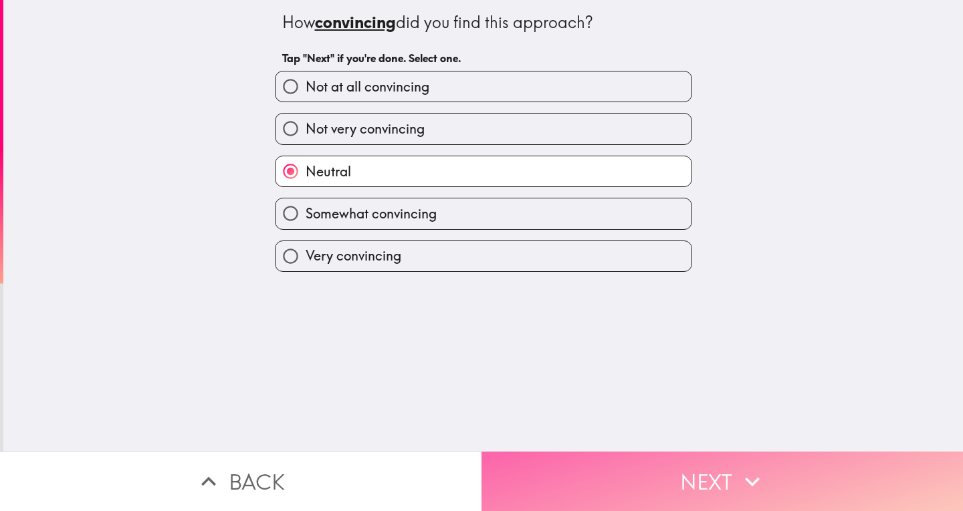
click at [602, 453] on button "Next" at bounding box center [721, 481] width 481 height 59
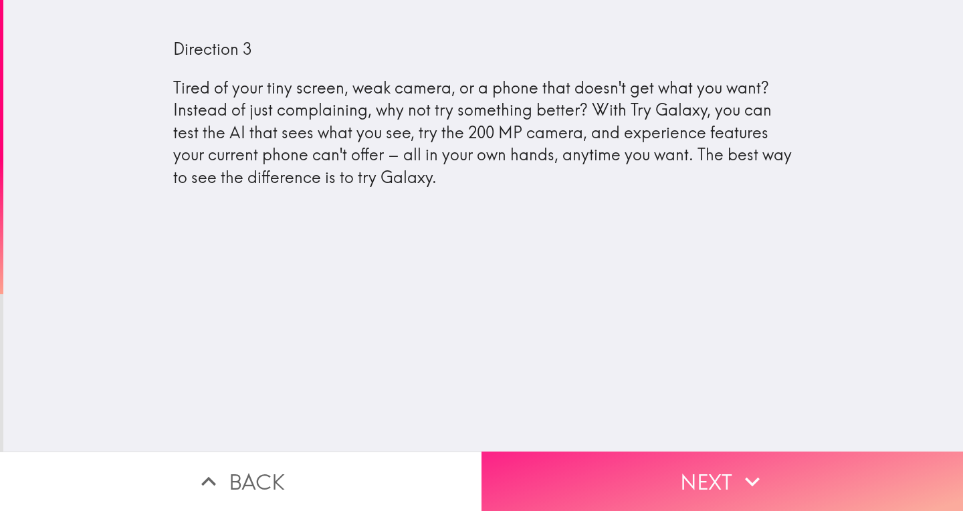
click at [582, 460] on button "Next" at bounding box center [721, 481] width 481 height 59
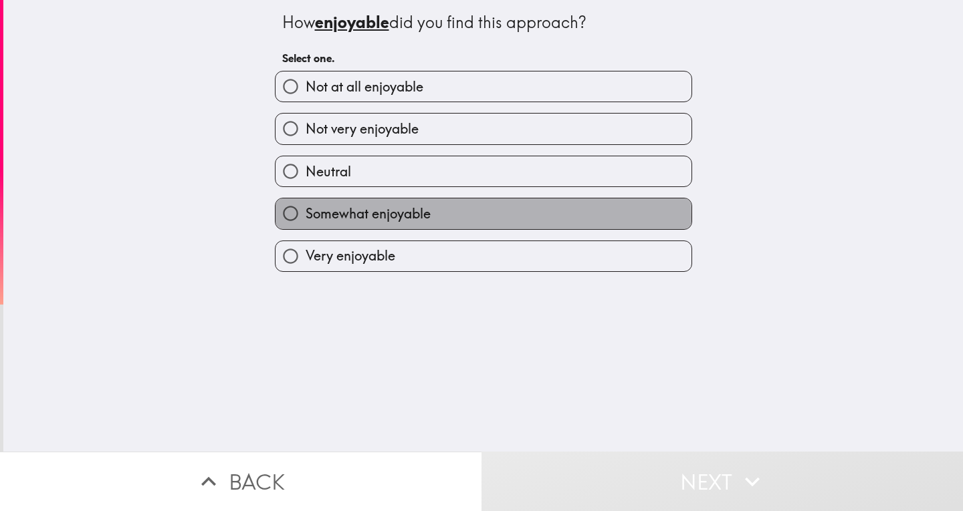
click at [395, 220] on span "Somewhat enjoyable" at bounding box center [367, 214] width 125 height 19
click at [305, 220] on input "Somewhat enjoyable" at bounding box center [290, 214] width 30 height 30
radio input "true"
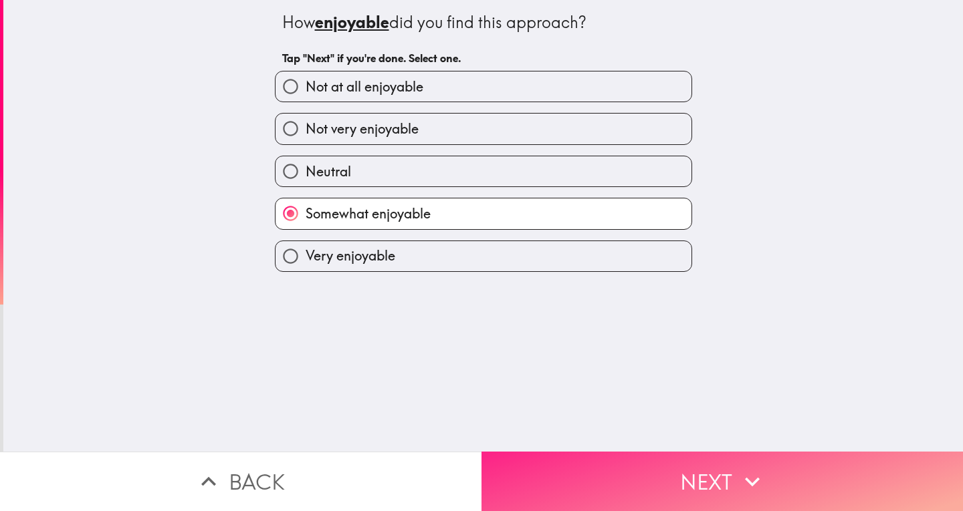
click at [574, 467] on button "Next" at bounding box center [721, 481] width 481 height 59
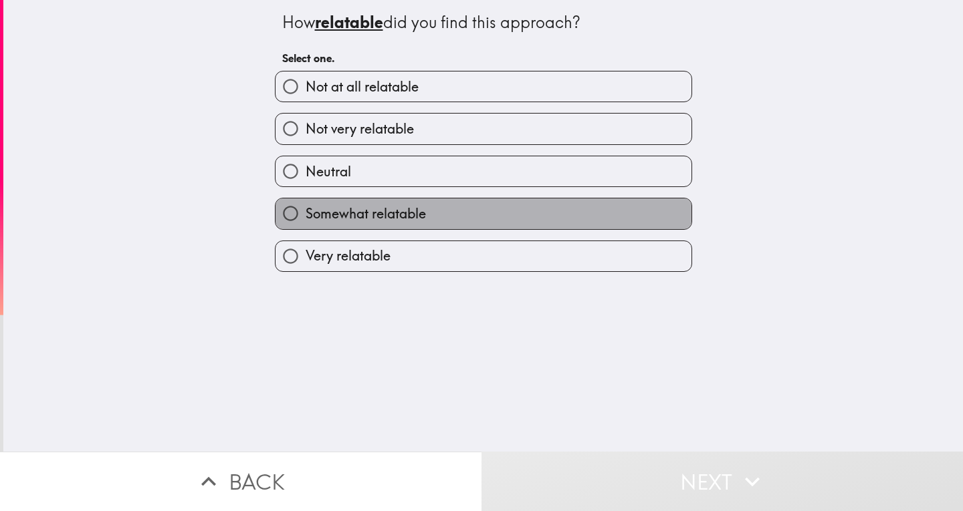
click at [471, 211] on label "Somewhat relatable" at bounding box center [483, 214] width 416 height 30
click at [305, 211] on input "Somewhat relatable" at bounding box center [290, 214] width 30 height 30
radio input "true"
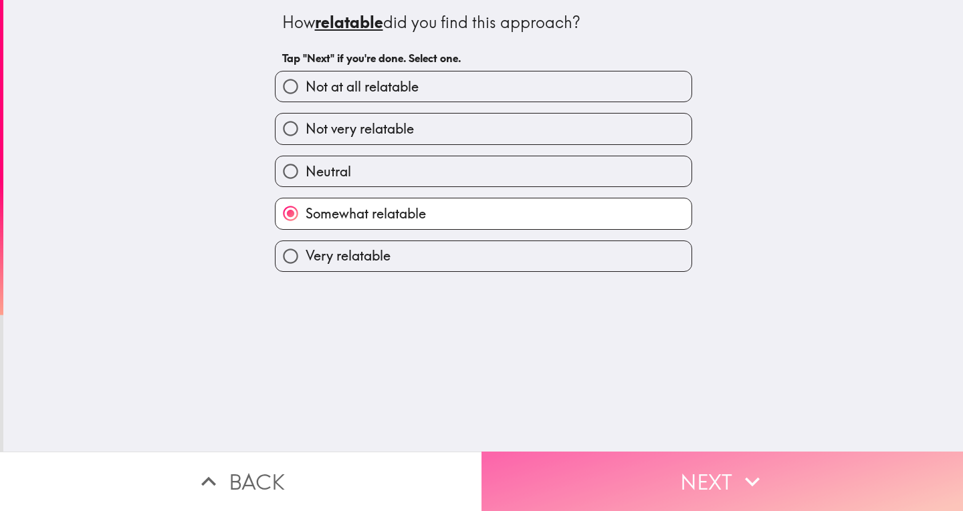
click at [523, 457] on button "Next" at bounding box center [721, 481] width 481 height 59
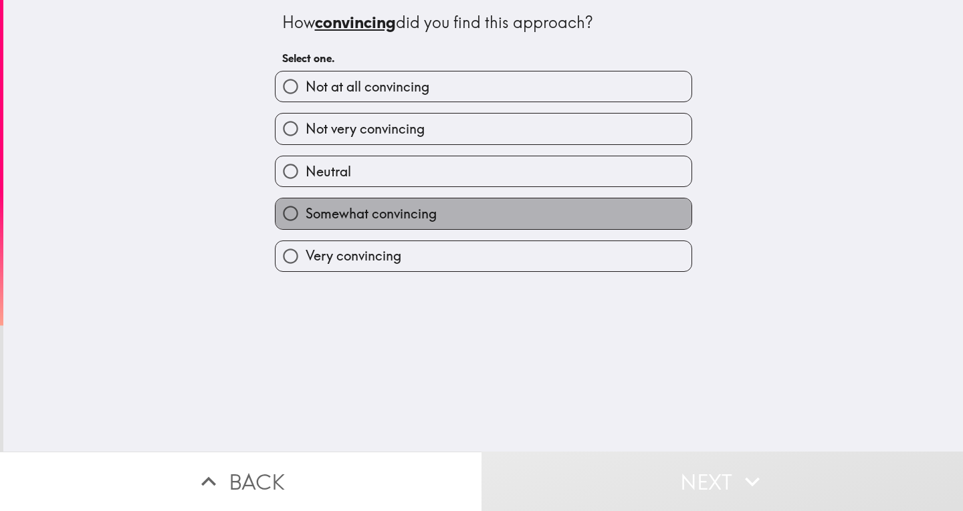
click at [422, 223] on span "Somewhat convincing" at bounding box center [370, 214] width 131 height 19
click at [305, 225] on input "Somewhat convincing" at bounding box center [290, 214] width 30 height 30
radio input "true"
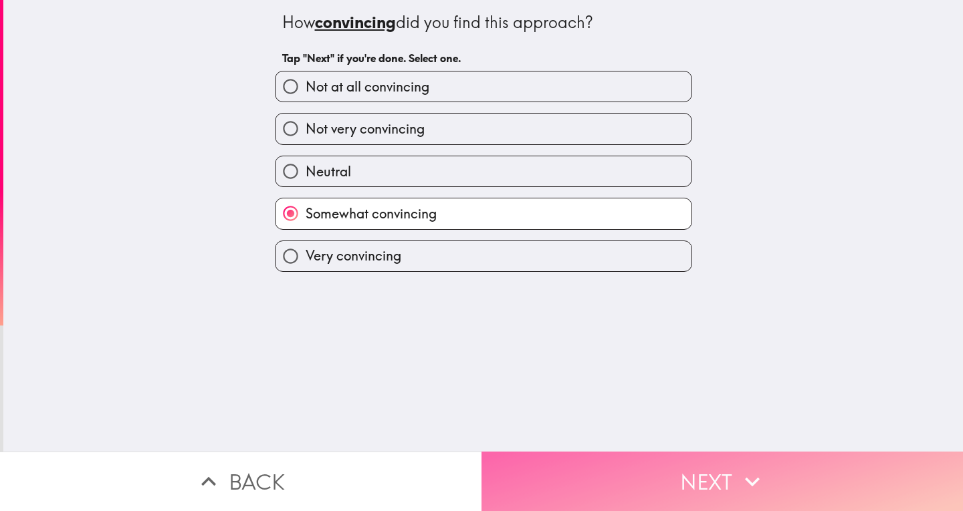
click at [561, 457] on button "Next" at bounding box center [721, 481] width 481 height 59
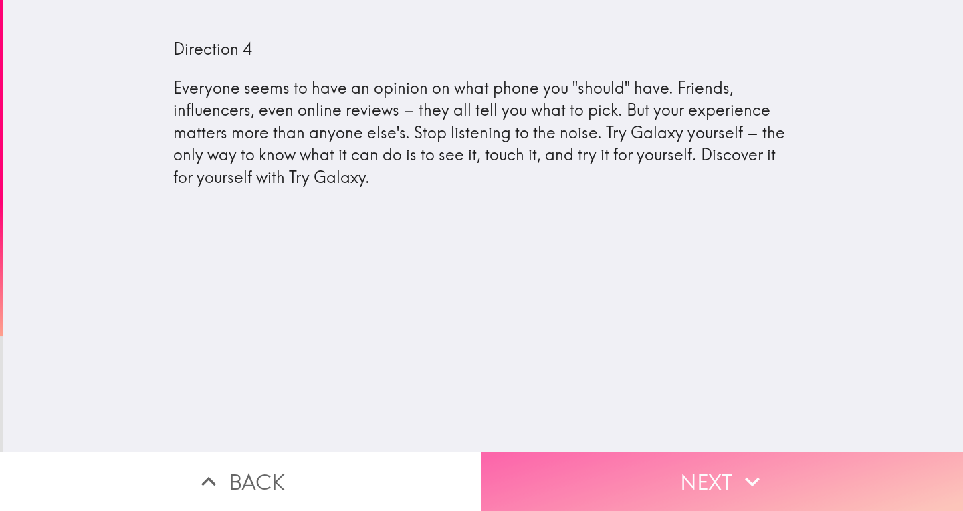
click at [568, 457] on button "Next" at bounding box center [721, 481] width 481 height 59
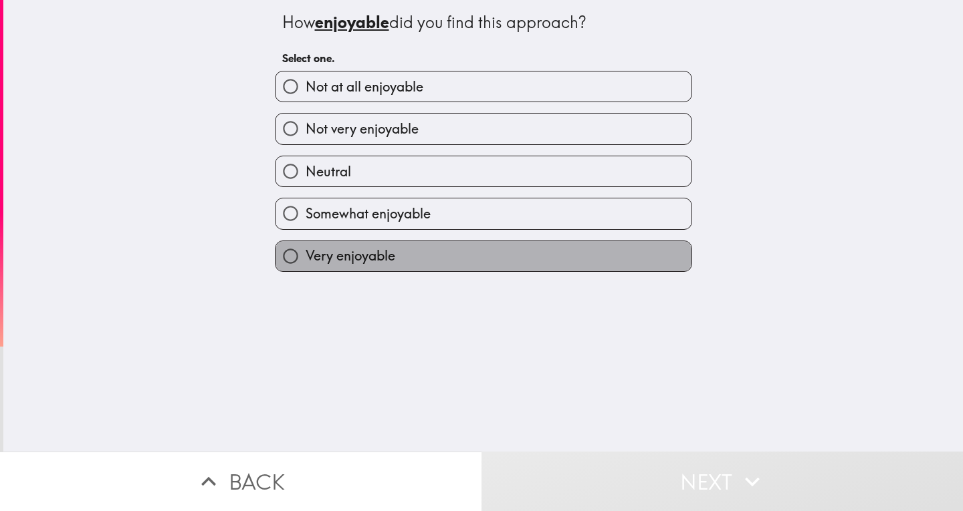
click at [449, 254] on label "Very enjoyable" at bounding box center [483, 256] width 416 height 30
click at [305, 254] on input "Very enjoyable" at bounding box center [290, 256] width 30 height 30
radio input "true"
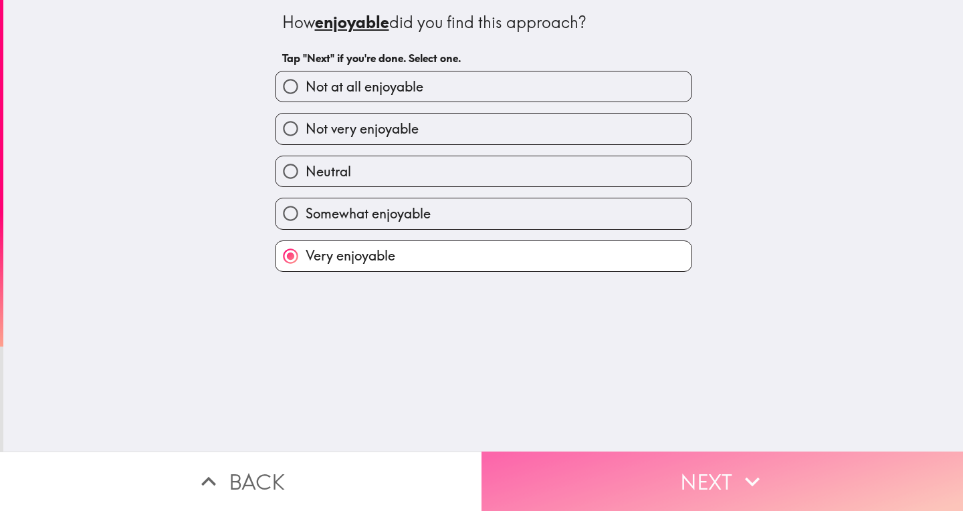
click at [582, 477] on button "Next" at bounding box center [721, 481] width 481 height 59
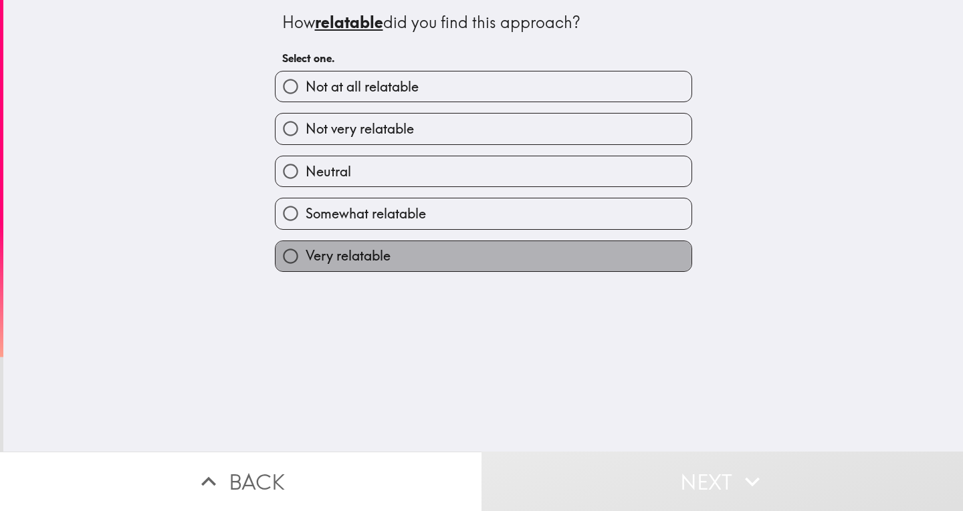
click at [429, 261] on label "Very relatable" at bounding box center [483, 256] width 416 height 30
click at [305, 261] on input "Very relatable" at bounding box center [290, 256] width 30 height 30
radio input "true"
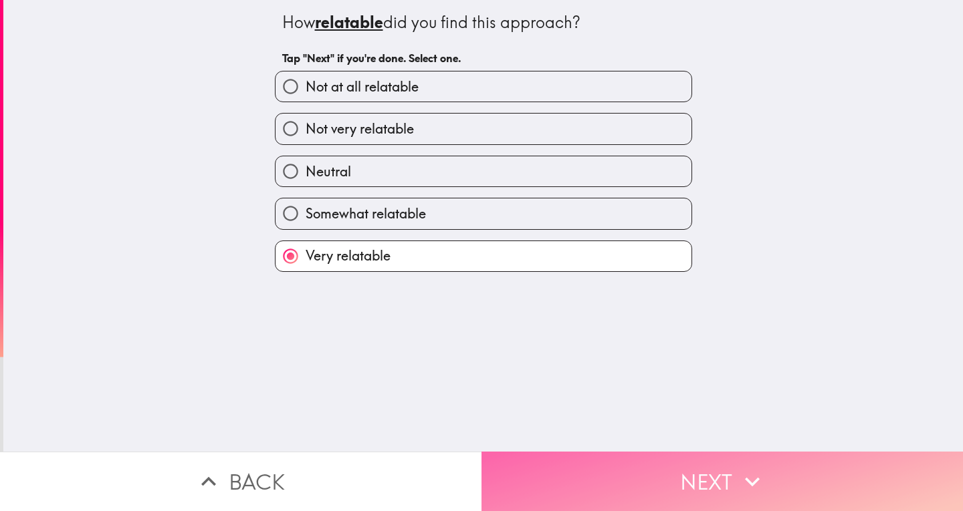
click at [564, 465] on button "Next" at bounding box center [721, 481] width 481 height 59
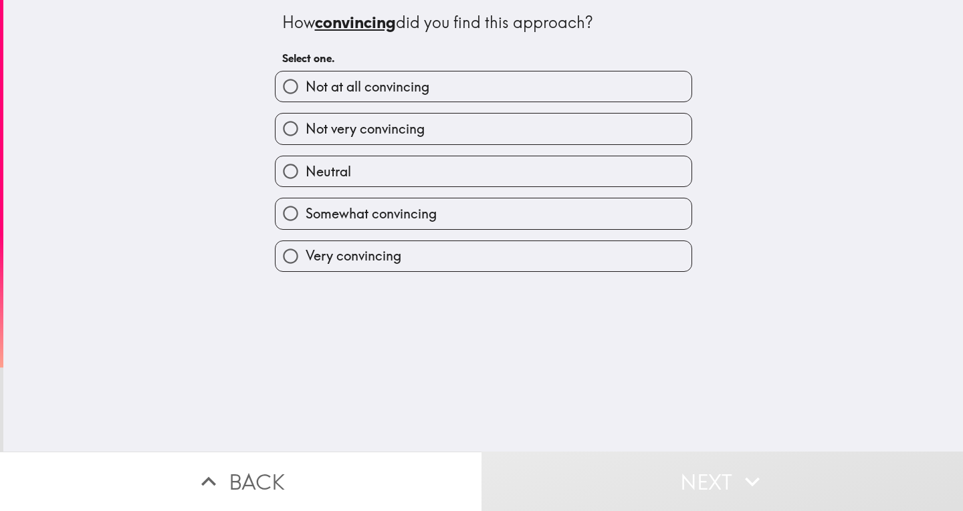
click at [485, 269] on label "Very convincing" at bounding box center [483, 256] width 416 height 30
click at [305, 269] on input "Very convincing" at bounding box center [290, 256] width 30 height 30
radio input "true"
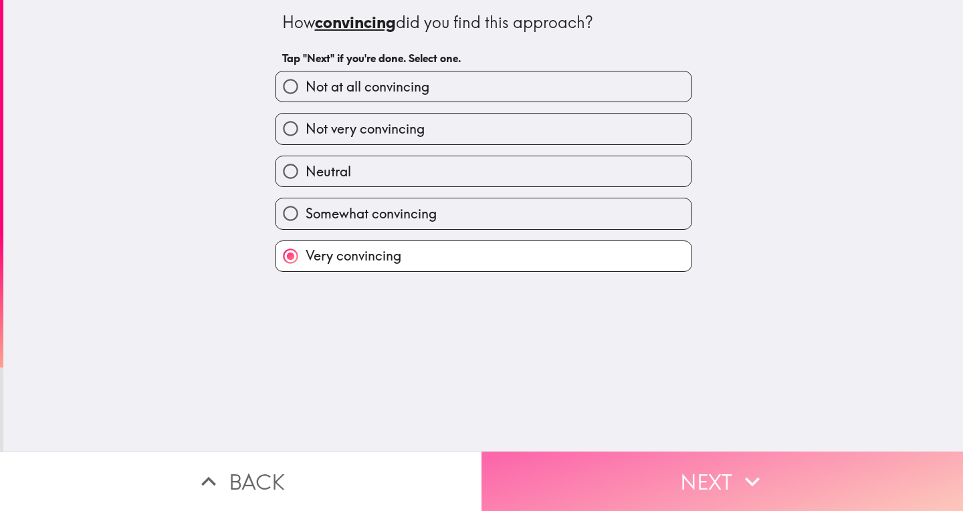
click at [605, 490] on button "Next" at bounding box center [721, 481] width 481 height 59
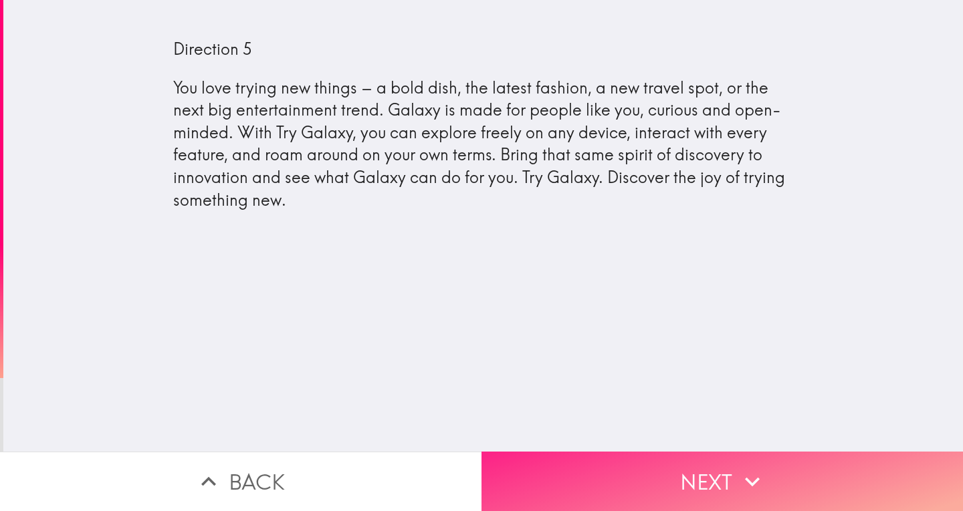
click at [606, 452] on button "Next" at bounding box center [721, 481] width 481 height 59
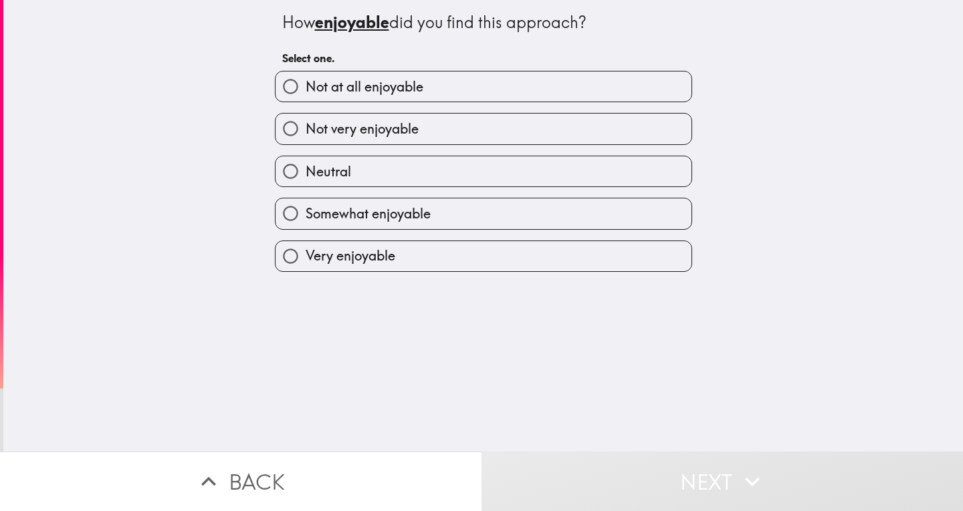
click at [459, 160] on label "Neutral" at bounding box center [483, 171] width 416 height 30
click at [305, 160] on input "Neutral" at bounding box center [290, 171] width 30 height 30
radio input "true"
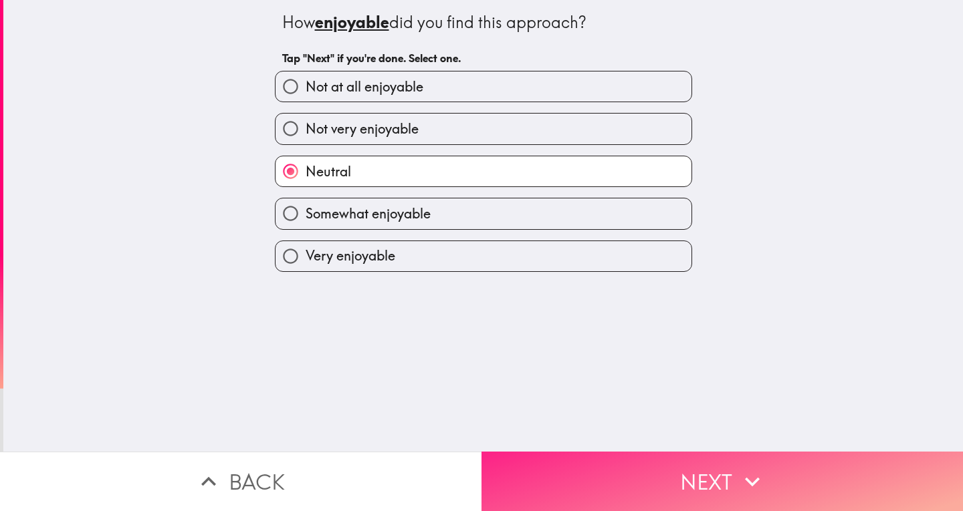
click at [531, 464] on button "Next" at bounding box center [721, 481] width 481 height 59
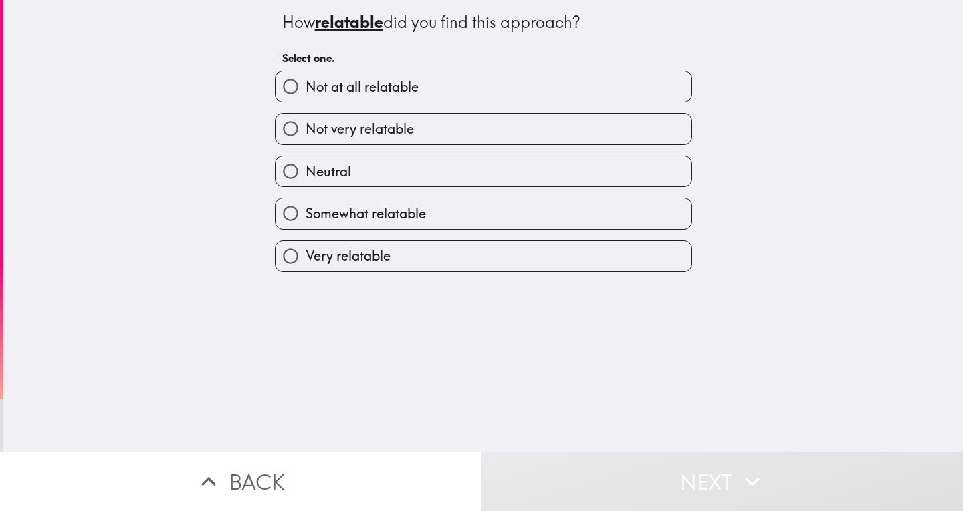
click at [480, 177] on label "Neutral" at bounding box center [483, 171] width 416 height 30
click at [305, 177] on input "Neutral" at bounding box center [290, 171] width 30 height 30
radio input "true"
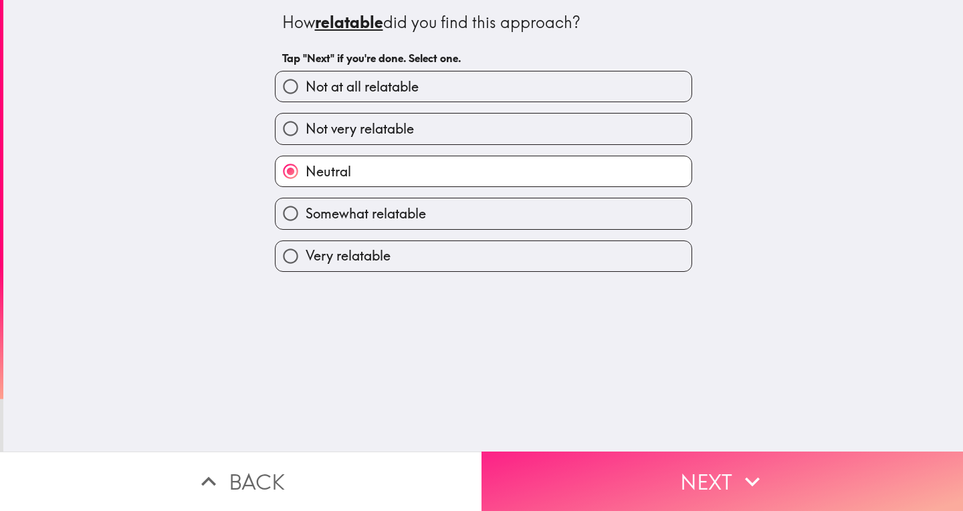
click at [583, 460] on button "Next" at bounding box center [721, 481] width 481 height 59
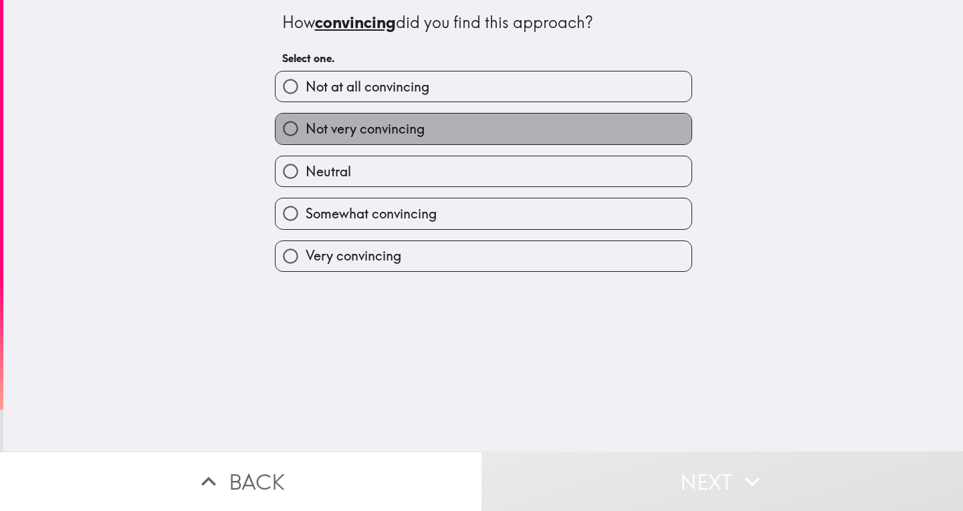
click at [479, 130] on label "Not very convincing" at bounding box center [483, 129] width 416 height 30
click at [305, 130] on input "Not very convincing" at bounding box center [290, 129] width 30 height 30
radio input "true"
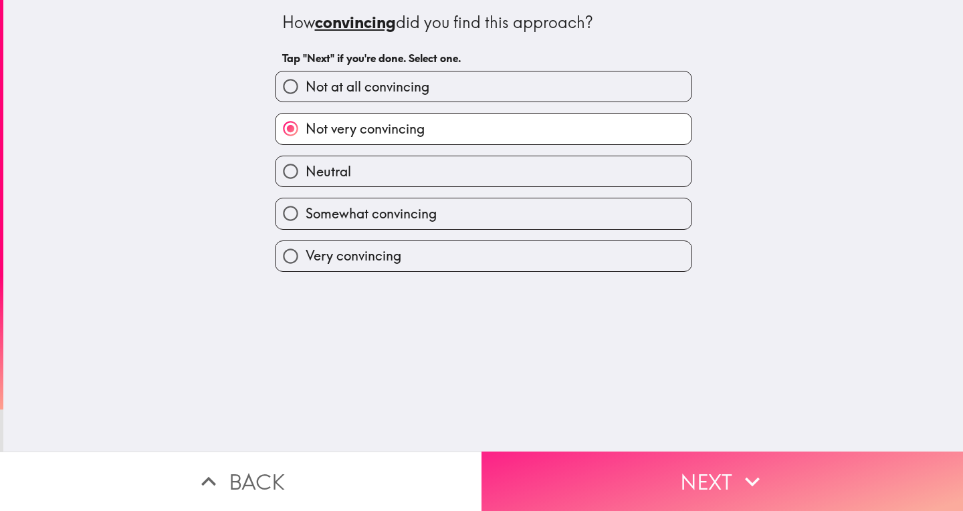
click at [625, 458] on button "Next" at bounding box center [721, 481] width 481 height 59
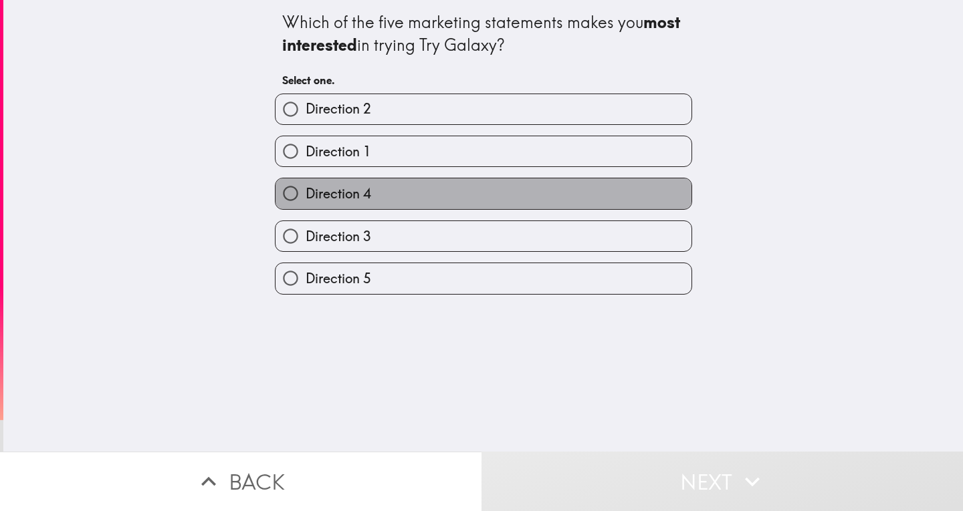
click at [457, 193] on label "Direction 4" at bounding box center [483, 193] width 416 height 30
click at [305, 193] on input "Direction 4" at bounding box center [290, 193] width 30 height 30
radio input "true"
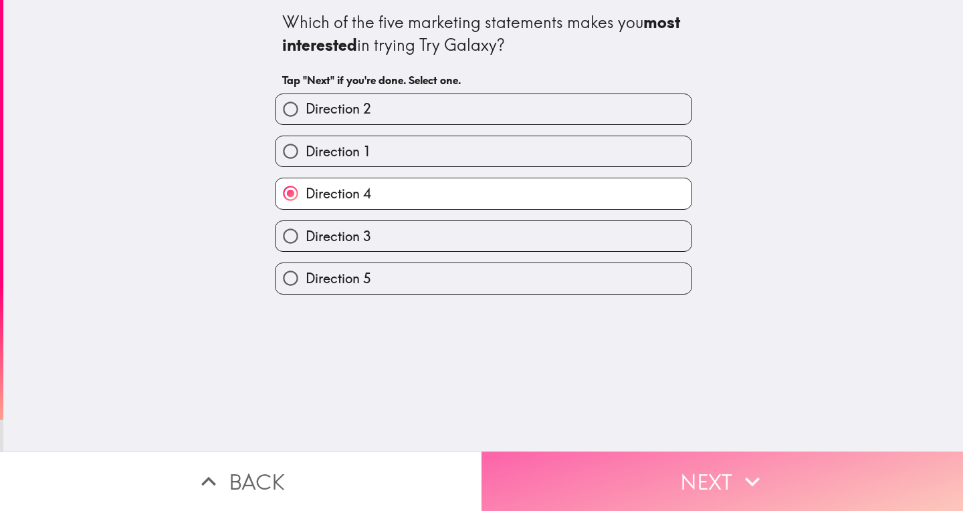
click at [629, 474] on button "Next" at bounding box center [721, 481] width 481 height 59
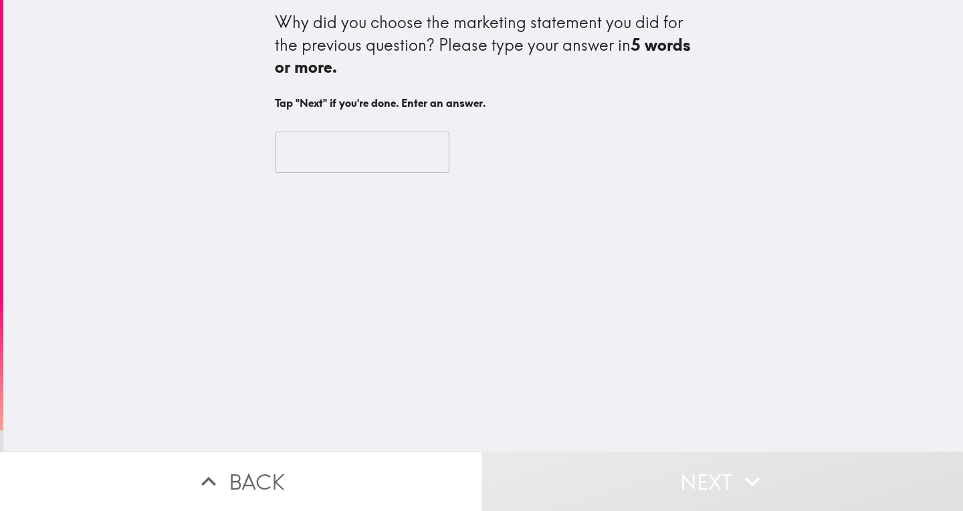
click at [354, 138] on input "text" at bounding box center [362, 152] width 174 height 41
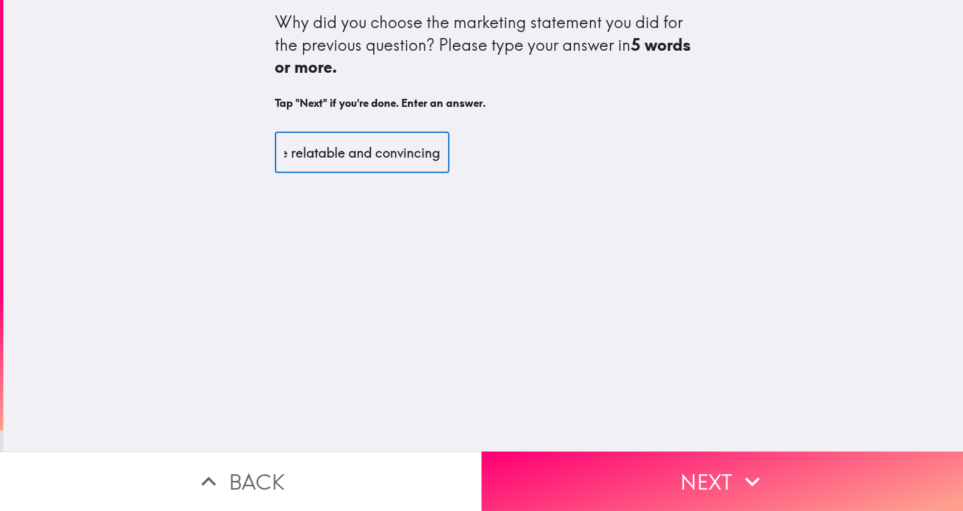
scroll to position [0, 103]
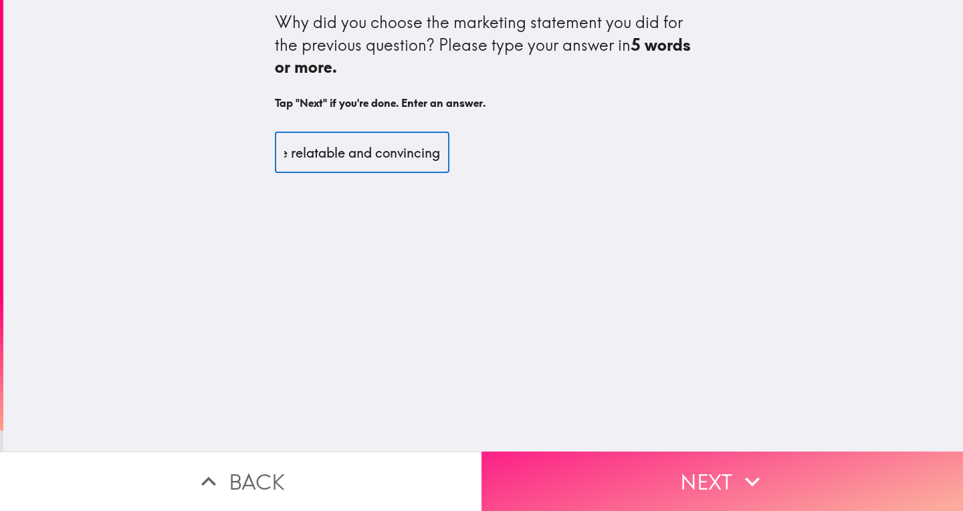
type input "It is much more relatable and convincing"
click at [545, 492] on button "Next" at bounding box center [721, 481] width 481 height 59
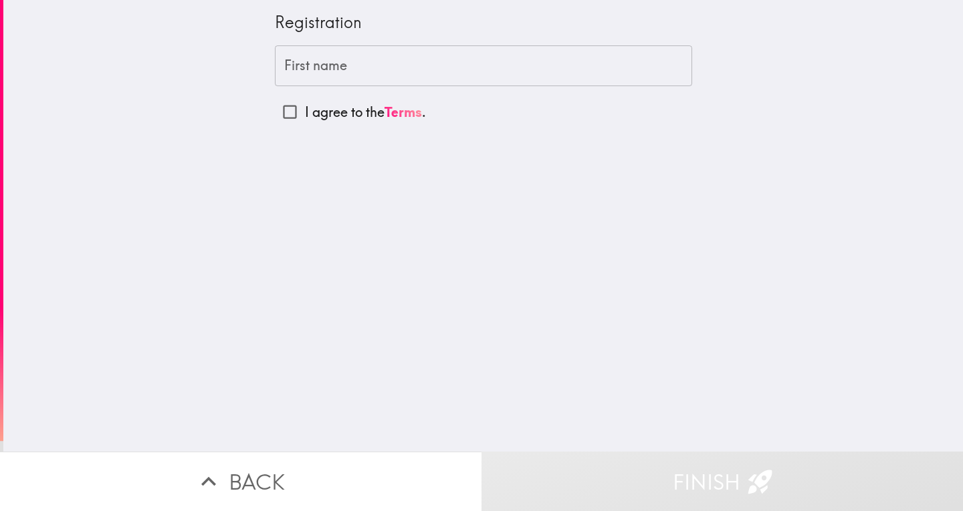
click at [424, 80] on input "First name" at bounding box center [483, 65] width 417 height 41
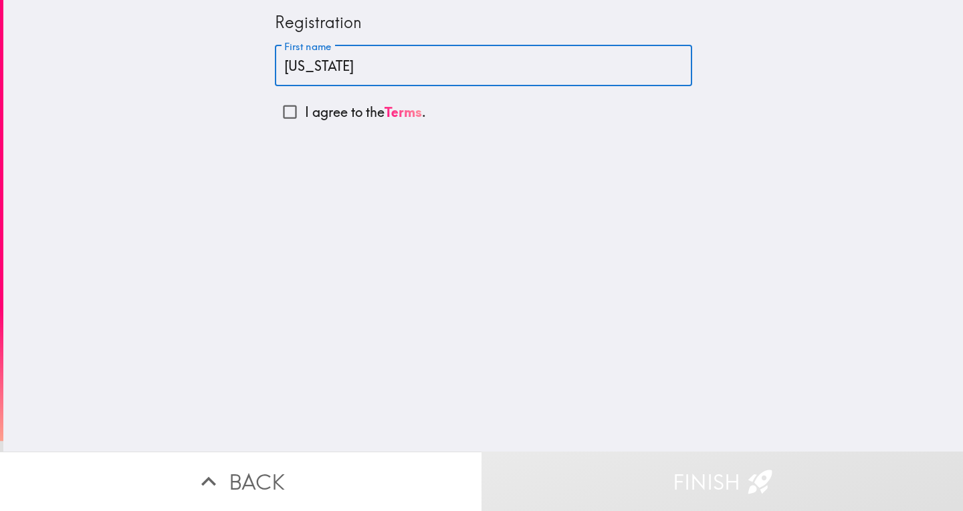
type input "[US_STATE]"
click at [285, 114] on input "I agree to the Terms ." at bounding box center [290, 112] width 30 height 30
checkbox input "true"
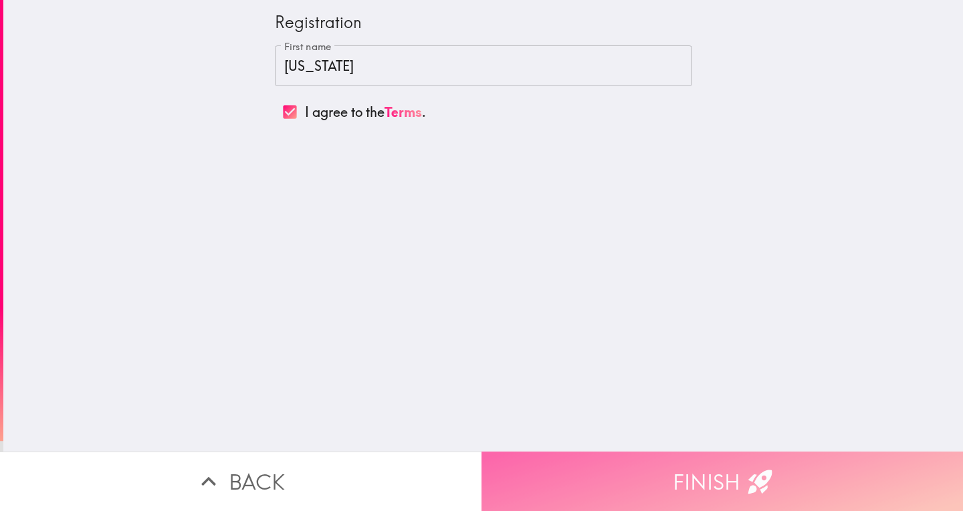
click at [745, 482] on icon "button" at bounding box center [759, 481] width 29 height 29
